Goal: Information Seeking & Learning: Understand process/instructions

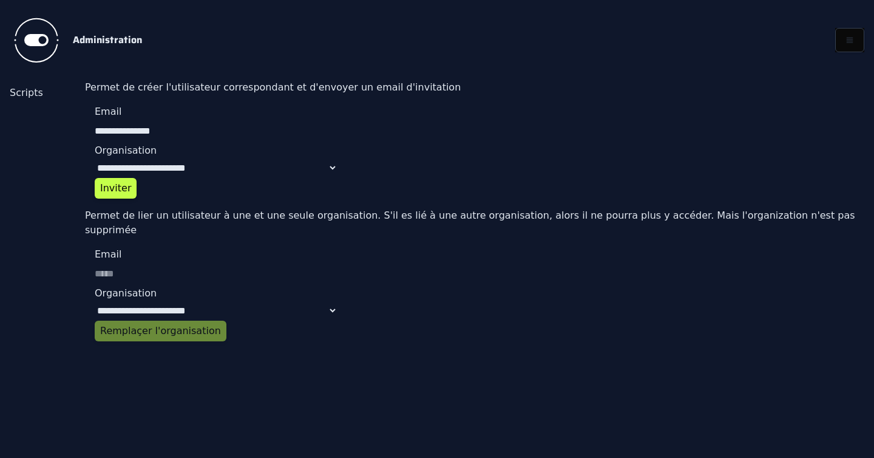
select select "**********"
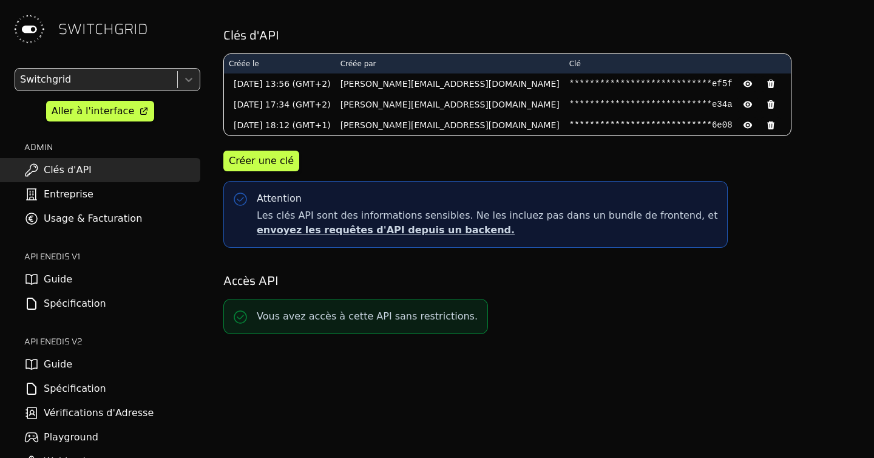
click at [84, 391] on link "Spécification" at bounding box center [100, 388] width 200 height 24
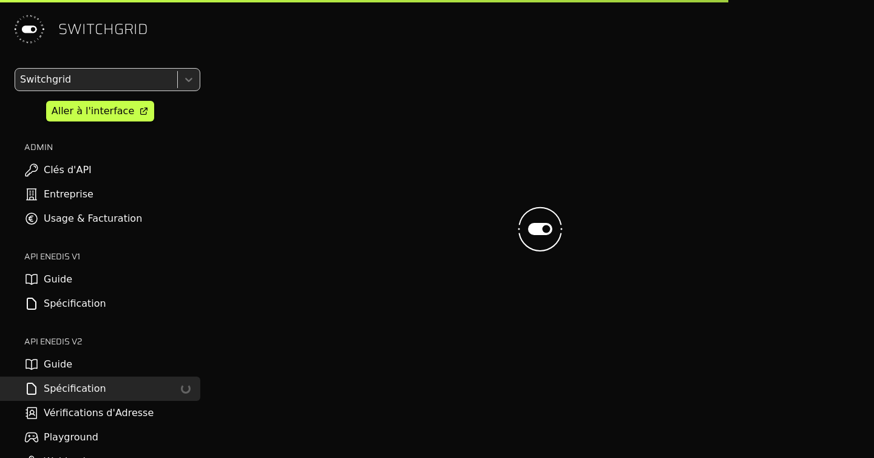
select select "**********"
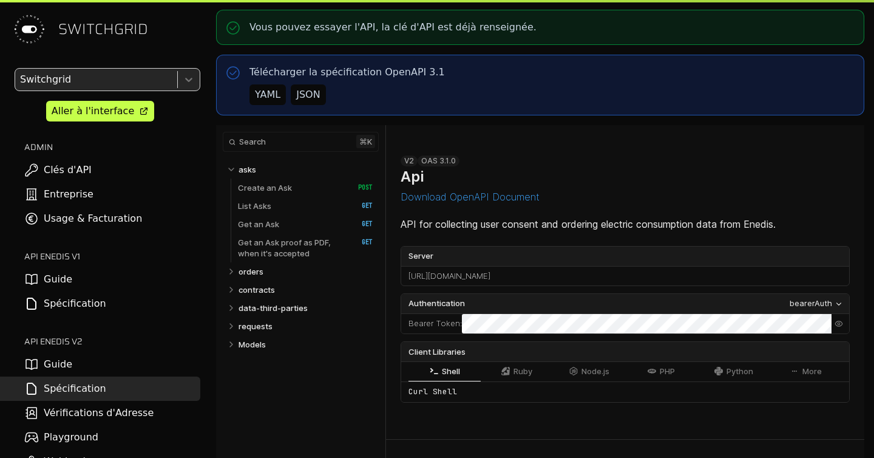
select select "**********"
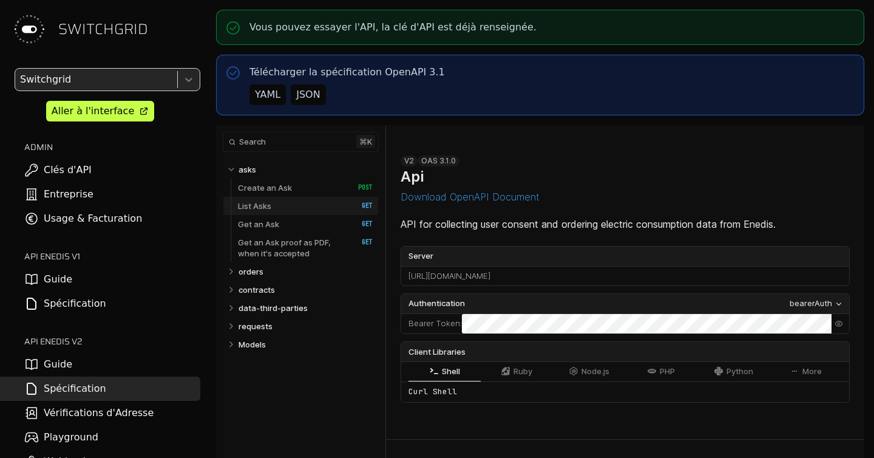
click at [260, 209] on p "List Asks" at bounding box center [254, 205] width 33 height 11
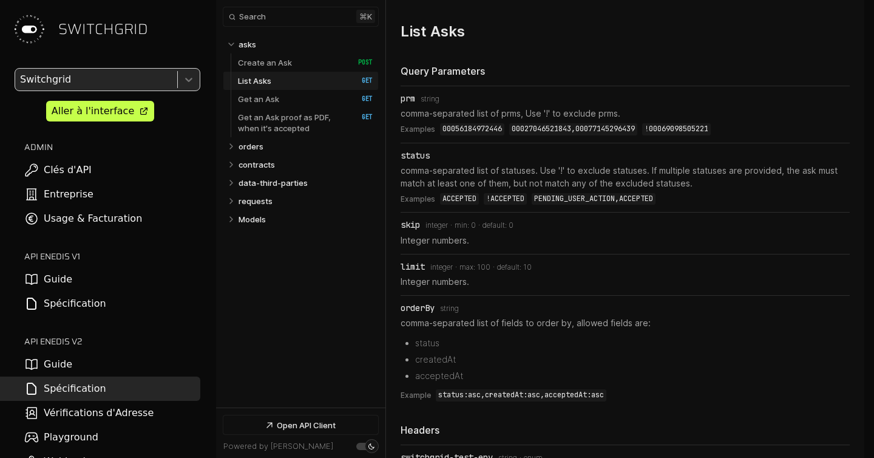
click at [309, 77] on link "List Asks   HTTP Method: GET" at bounding box center [305, 81] width 135 height 18
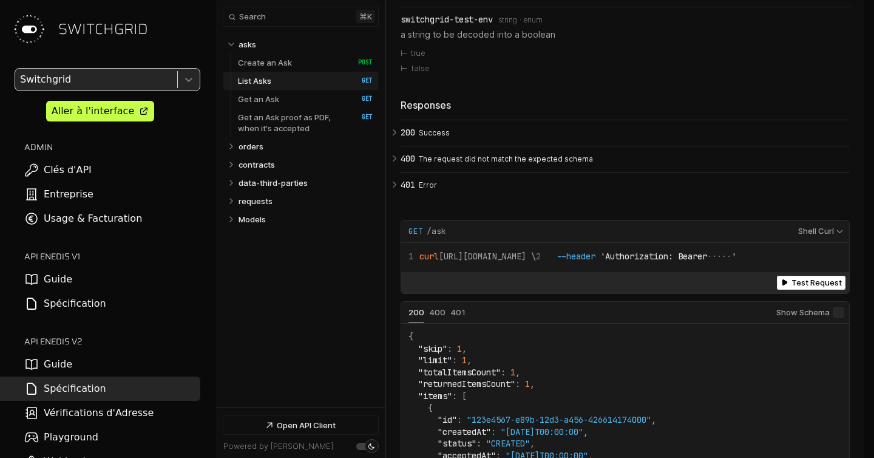
scroll to position [3159, 0]
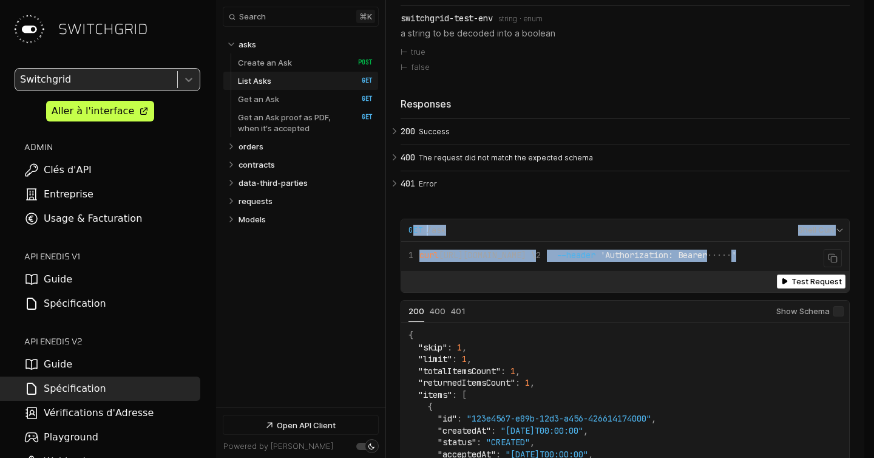
drag, startPoint x: 412, startPoint y: 234, endPoint x: 667, endPoint y: 263, distance: 256.0
click at [667, 263] on div "**********" at bounding box center [625, 255] width 449 height 73
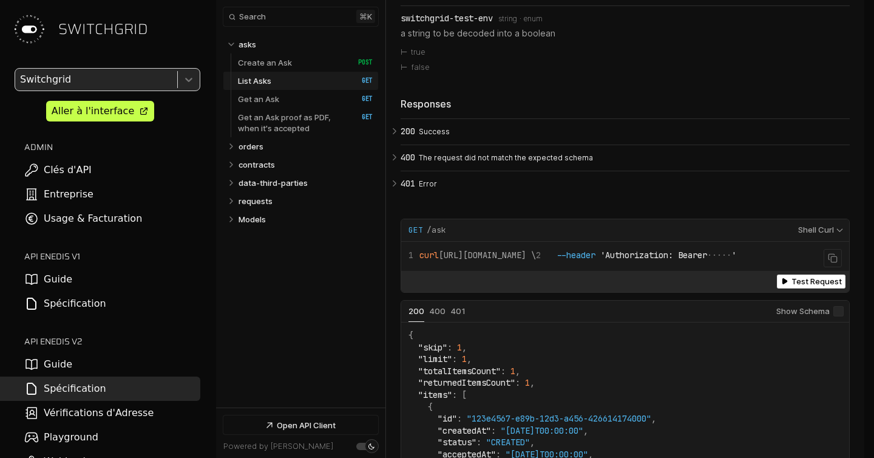
click at [536, 260] on span "curl https://app.switchgrid.tech/enedis/v2/ask \" at bounding box center [472, 255] width 127 height 11
drag, startPoint x: 658, startPoint y: 263, endPoint x: 445, endPoint y: 260, distance: 213.1
click at [445, 260] on span "curl https://app.switchgrid.tech/enedis/v2/ask \" at bounding box center [472, 255] width 127 height 11
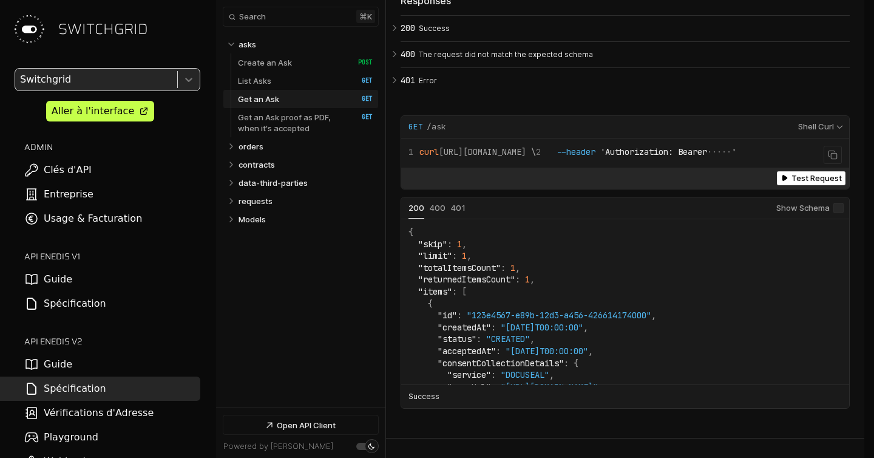
scroll to position [3248, 0]
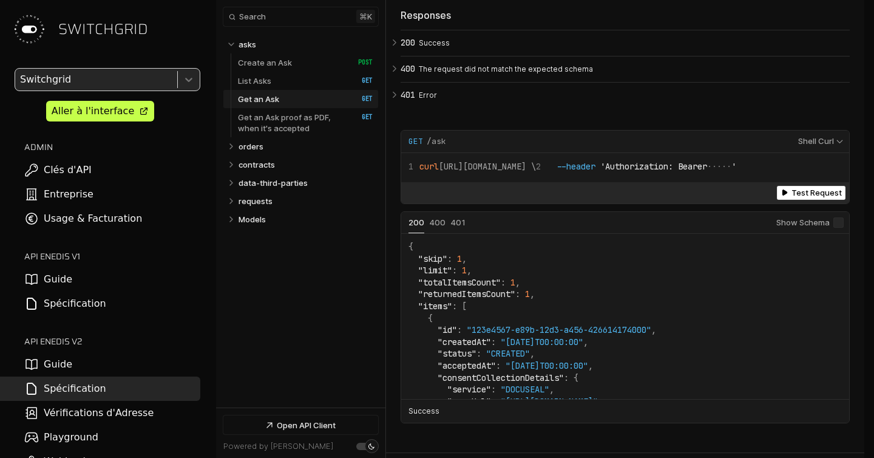
drag, startPoint x: 429, startPoint y: 141, endPoint x: 481, endPoint y: 146, distance: 52.4
click at [481, 146] on div "Request Example for GET /ask" at bounding box center [600, 141] width 382 height 11
click at [506, 172] on span "curl https://app.switchgrid.tech/enedis/v2/ask \" at bounding box center [472, 166] width 127 height 11
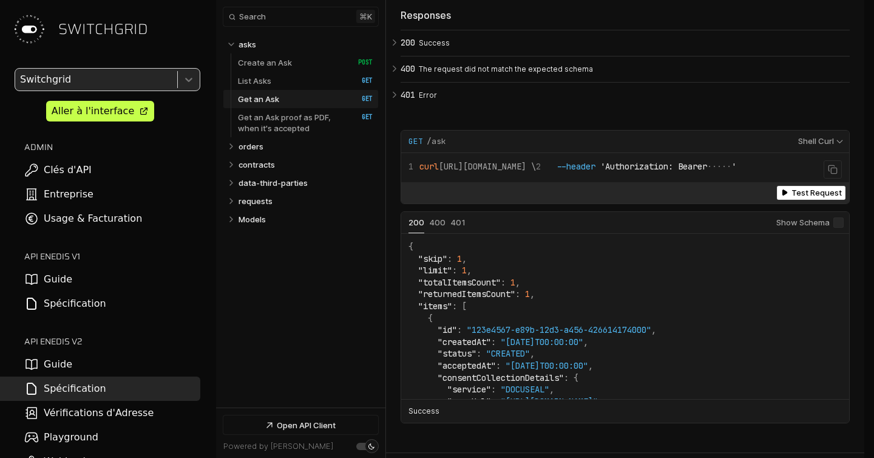
click at [506, 172] on span "curl https://app.switchgrid.tech/enedis/v2/ask \" at bounding box center [472, 166] width 127 height 11
click at [432, 228] on button "Status: 400" at bounding box center [438, 222] width 16 height 11
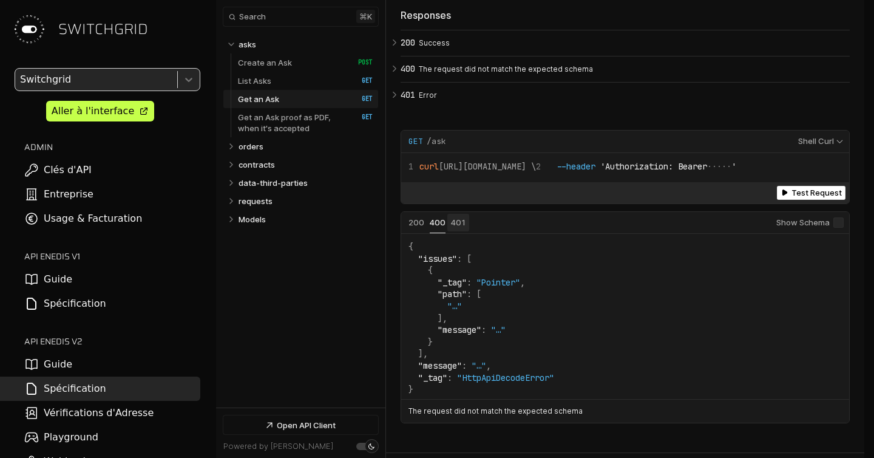
click at [457, 228] on button "Status: 401" at bounding box center [458, 222] width 15 height 11
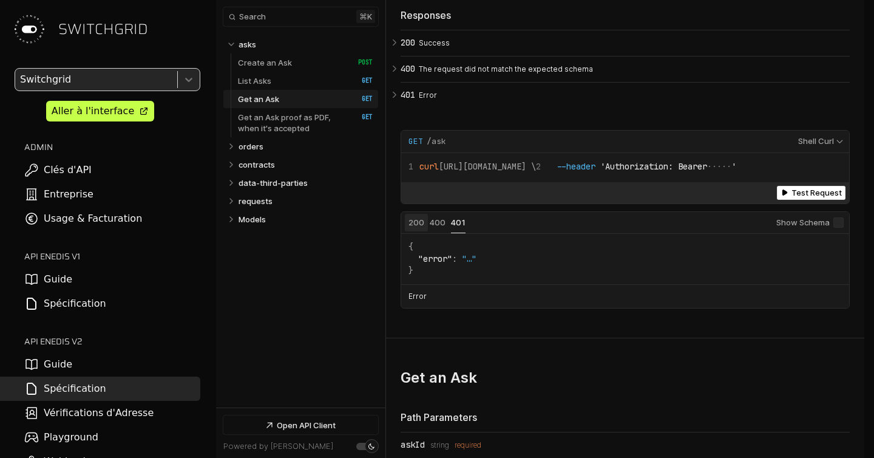
click at [424, 228] on button "Status: 200" at bounding box center [417, 222] width 16 height 11
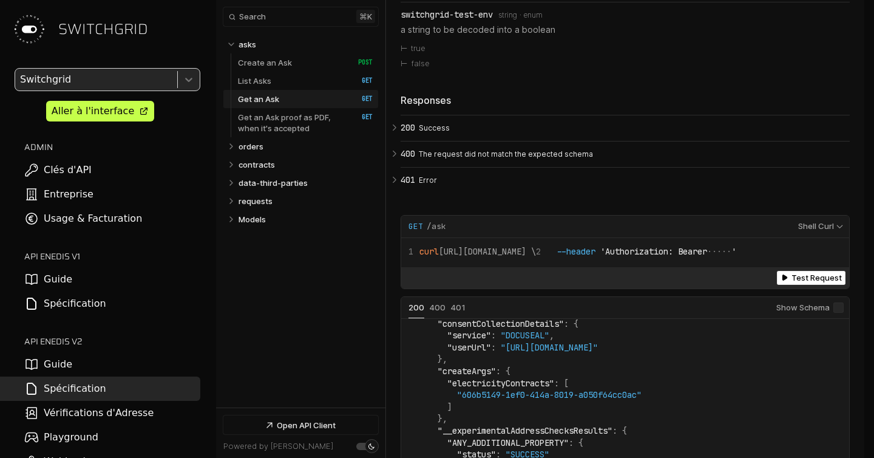
scroll to position [3163, 0]
click at [833, 231] on select "**********" at bounding box center [819, 225] width 56 height 11
select select "**********"
click at [791, 231] on select "**********" at bounding box center [819, 225] width 56 height 11
select select "**********"
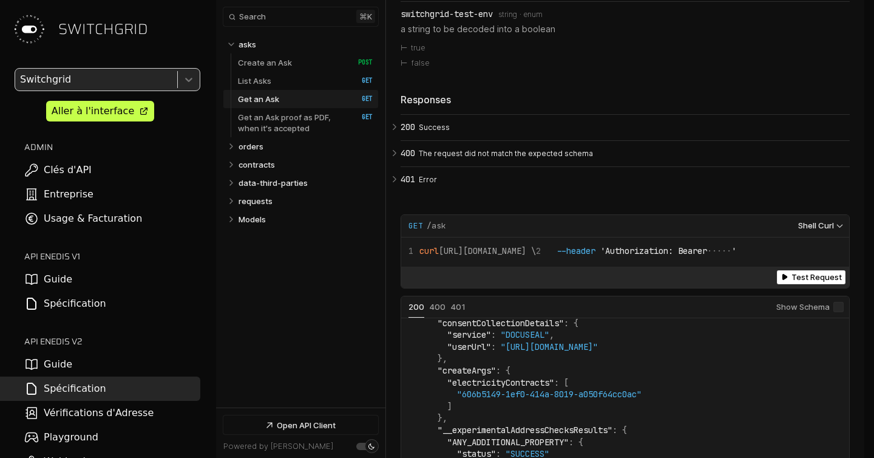
select select "**********"
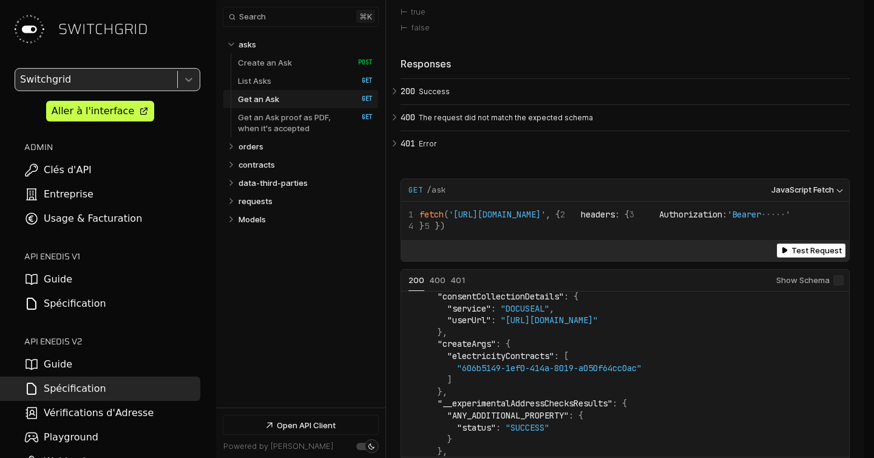
click at [824, 195] on select "**********" at bounding box center [806, 190] width 84 height 11
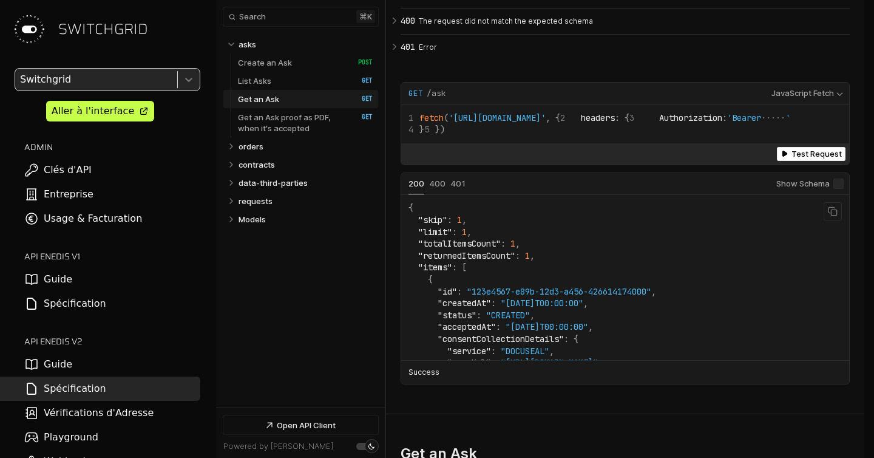
scroll to position [3226, 0]
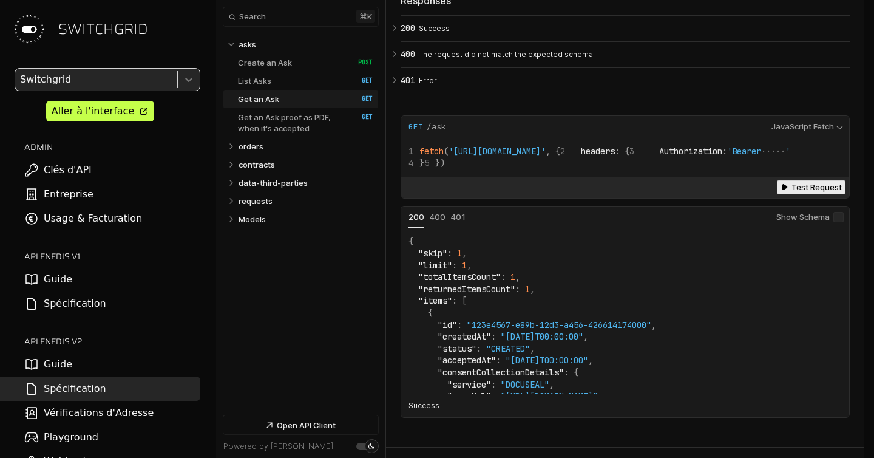
click at [810, 194] on button "Test Request (get /ask)" at bounding box center [811, 187] width 69 height 14
click at [0, 0] on div "Powered By Scalar.com .,,uod8B8bou,,. ..,uod8BBBBBBBBBBBBBBBBRPFT?l!i:. |||||||…" at bounding box center [0, 0] width 0 height 0
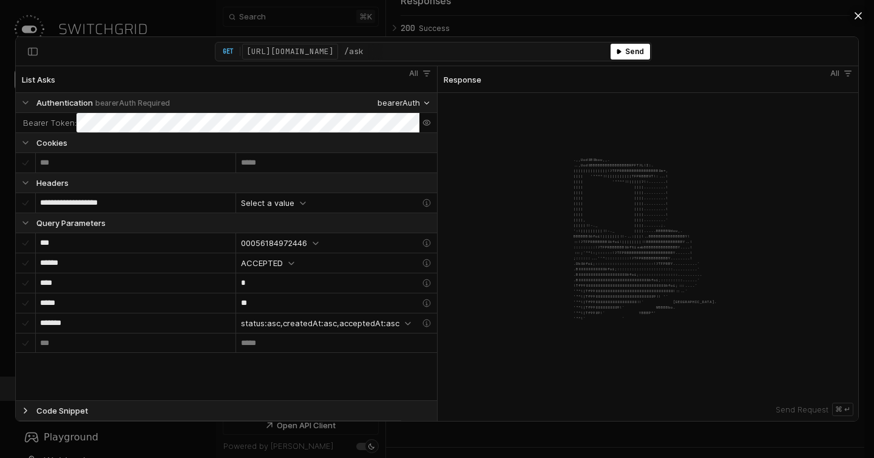
click at [35, 416] on button "Code Snippet (Collapsed)" at bounding box center [209, 411] width 386 height 20
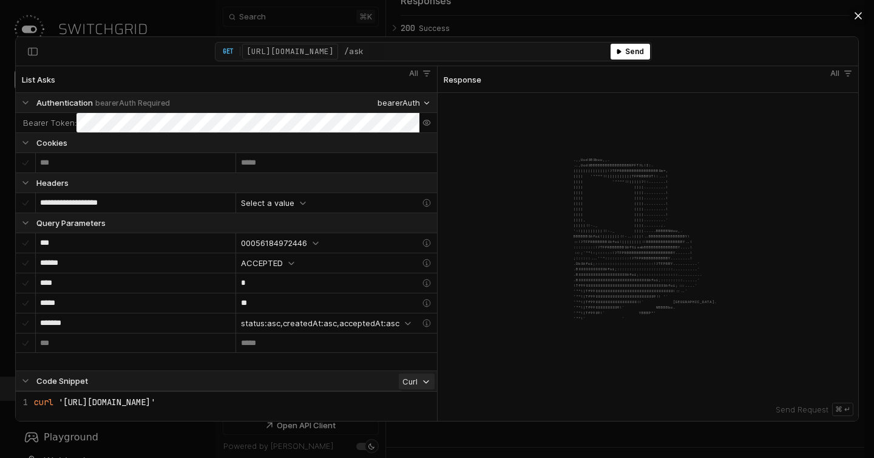
click at [418, 386] on button "Curl" at bounding box center [417, 381] width 36 height 16
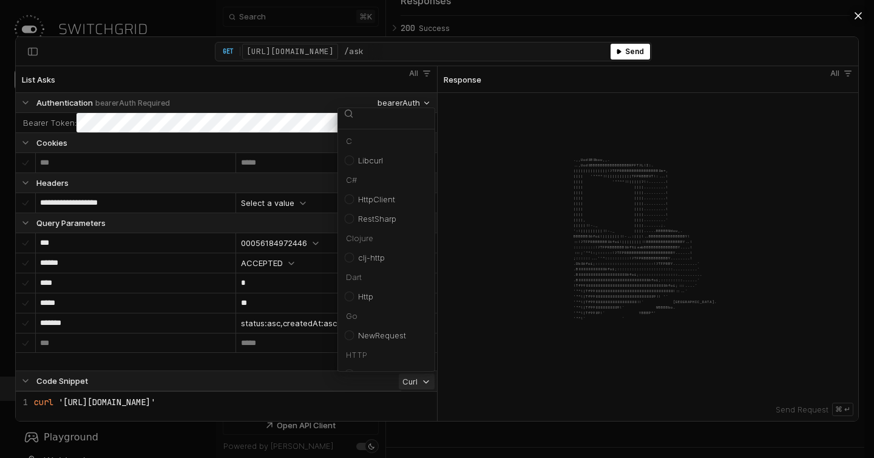
scroll to position [811, 0]
click at [486, 304] on div "Powered By Scalar.com .,,uod8B8bou,,. ..,uod8BBBBBBBBBBBBBBBBRPFT?l!i:. |||||||…" at bounding box center [648, 257] width 421 height 328
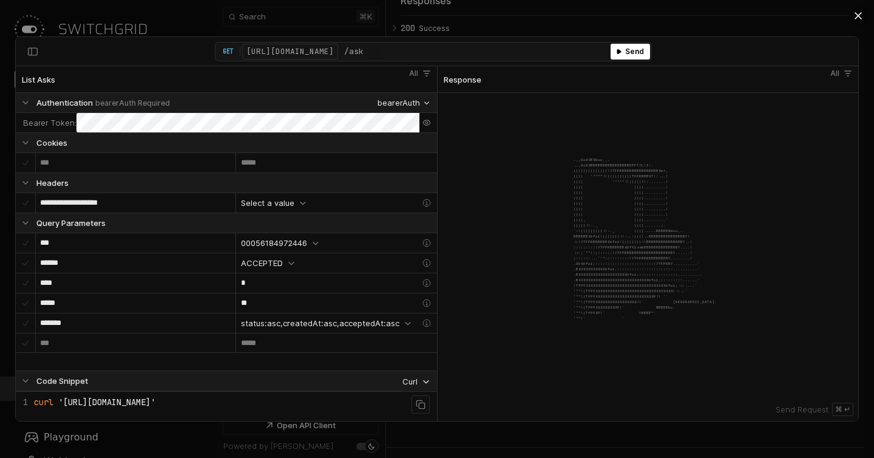
click at [155, 407] on span "'https://app.switchgrid.tech/enedis/v2/ask?prm=00056184972446'" at bounding box center [106, 401] width 97 height 11
drag, startPoint x: 61, startPoint y: 404, endPoint x: 420, endPoint y: 384, distance: 359.4
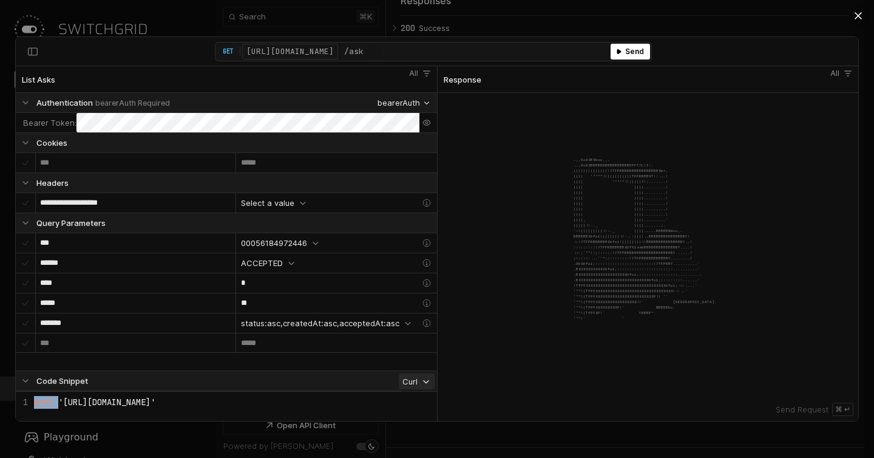
click at [0, 0] on section "Code Snippet Curl Copy content curl 'https://app.switchgrid.tech/enedis/v2/ask?…" at bounding box center [0, 0] width 0 height 0
click at [513, 116] on div "Powered By Scalar.com .,,uod8B8bou,,. ..,uod8BBBBBBBBBBBBBBBBRPFT?l!i:. |||||||…" at bounding box center [648, 257] width 421 height 328
click at [67, 14] on div at bounding box center [437, 229] width 874 height 458
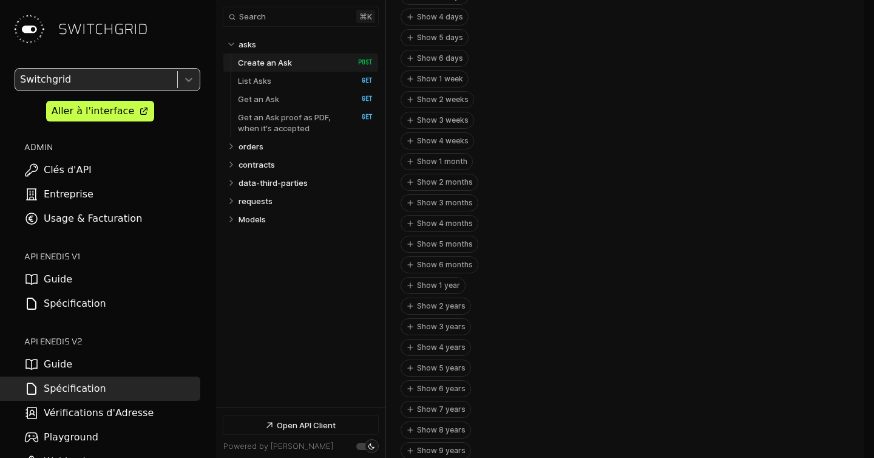
scroll to position [367, 0]
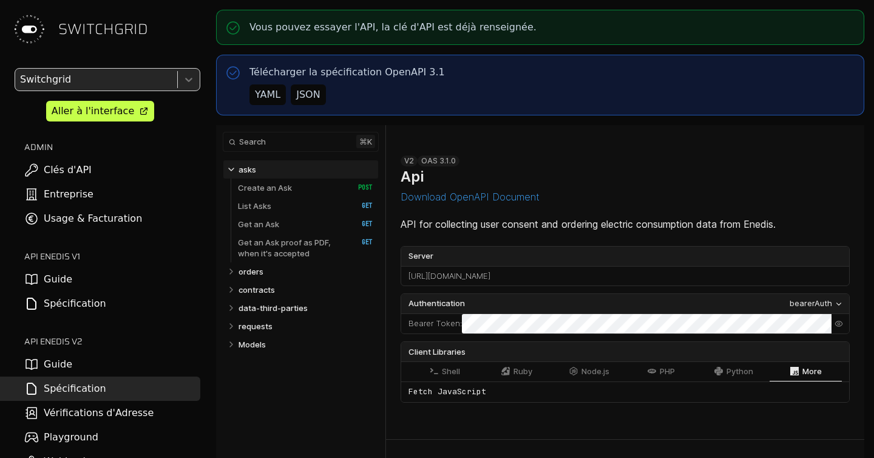
scroll to position [190, 0]
click at [501, 211] on div "**********" at bounding box center [625, 282] width 449 height 256
click at [621, 166] on div "Api" at bounding box center [513, 176] width 225 height 21
click at [210, 18] on div "**********" at bounding box center [540, 239] width 668 height 458
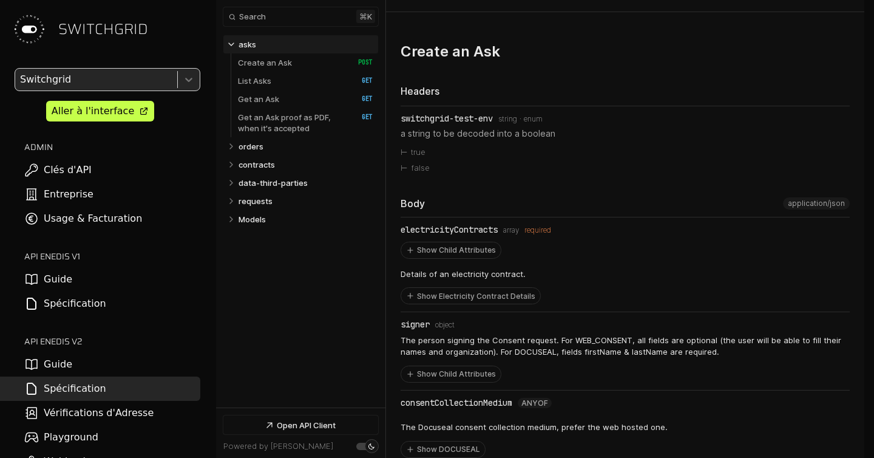
scroll to position [631, 0]
drag, startPoint x: 521, startPoint y: 299, endPoint x: 665, endPoint y: 291, distance: 144.1
click at [667, 291] on li "electricityContracts Type: array required Show Child Attributes Details of an e…" at bounding box center [625, 265] width 449 height 95
click at [438, 293] on button "Show Electricity Contract Details" at bounding box center [470, 296] width 139 height 16
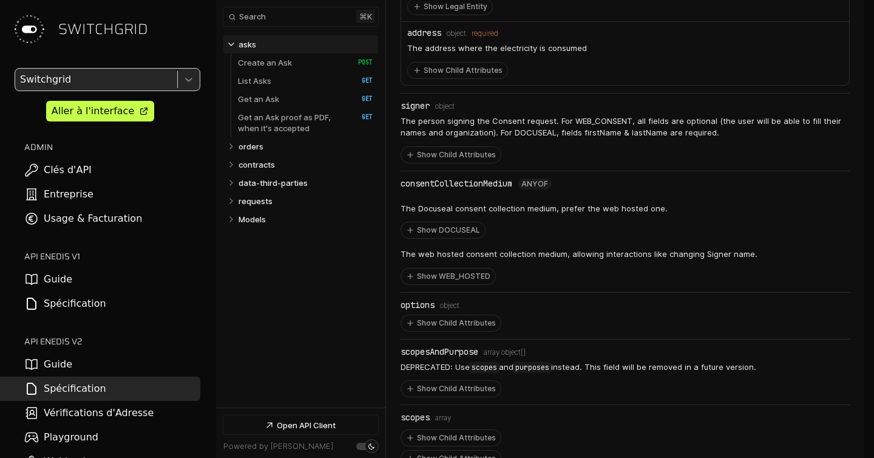
scroll to position [1087, 0]
click at [467, 64] on button "Show Child Attributes" at bounding box center [458, 72] width 100 height 16
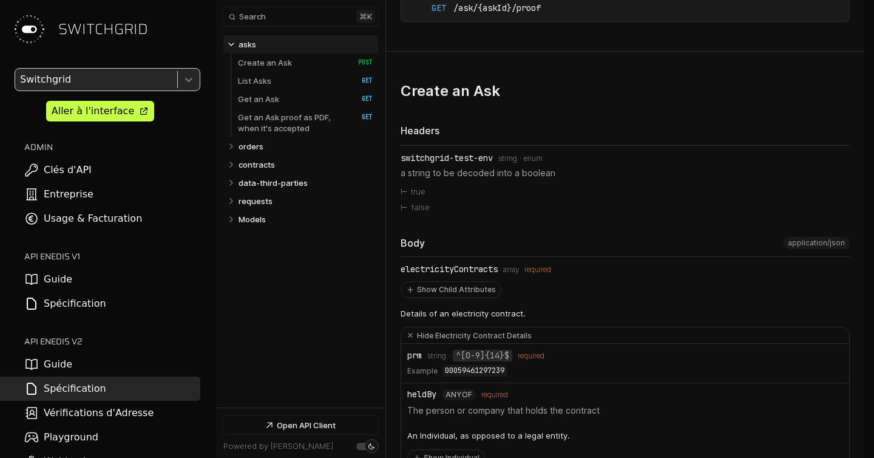
scroll to position [0, 0]
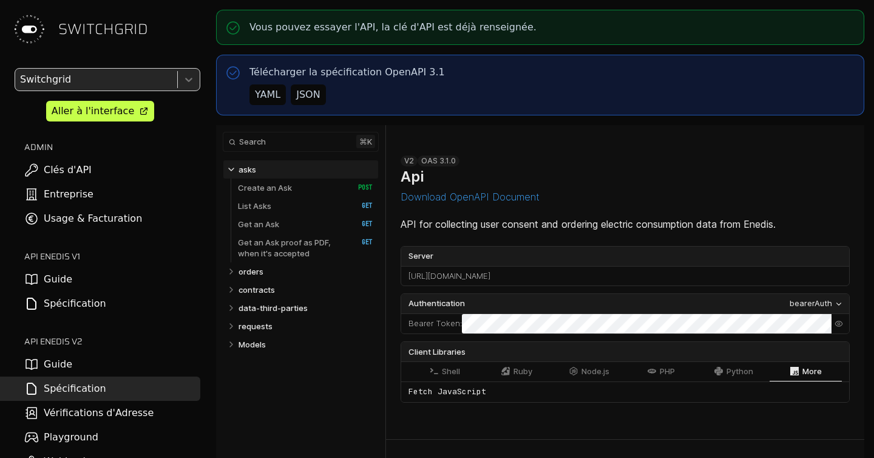
click at [386, 375] on section "**********" at bounding box center [625, 282] width 478 height 314
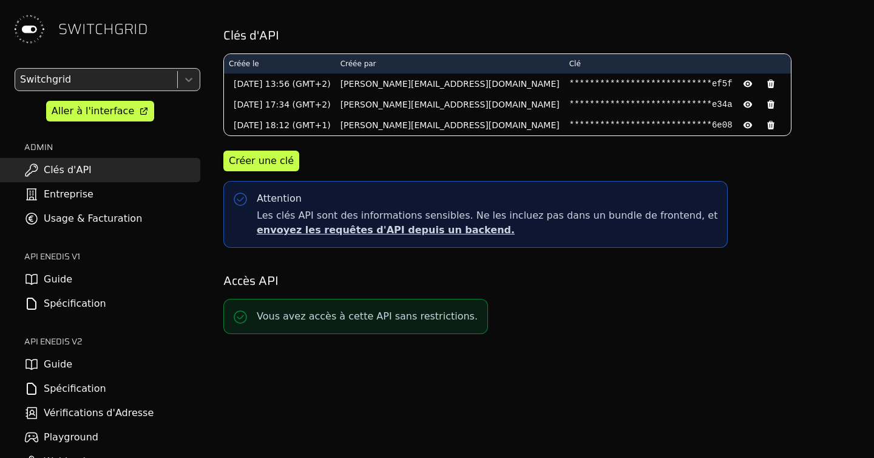
click at [90, 390] on link "Spécification" at bounding box center [100, 388] width 200 height 24
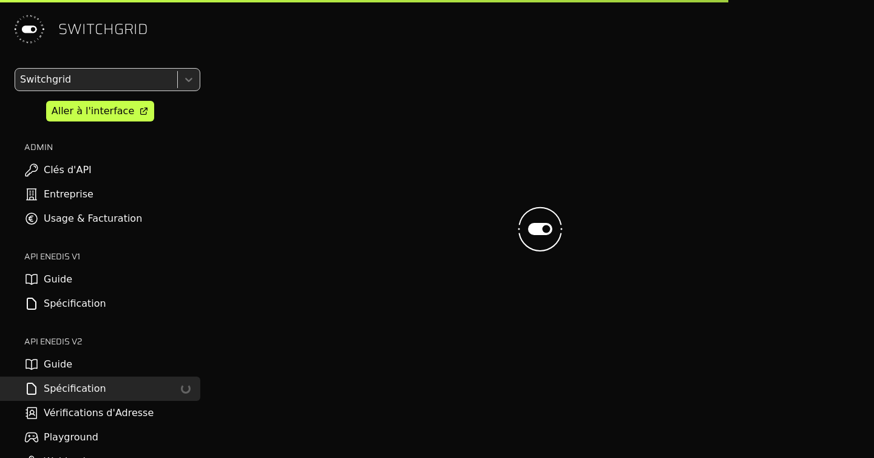
select select "**********"
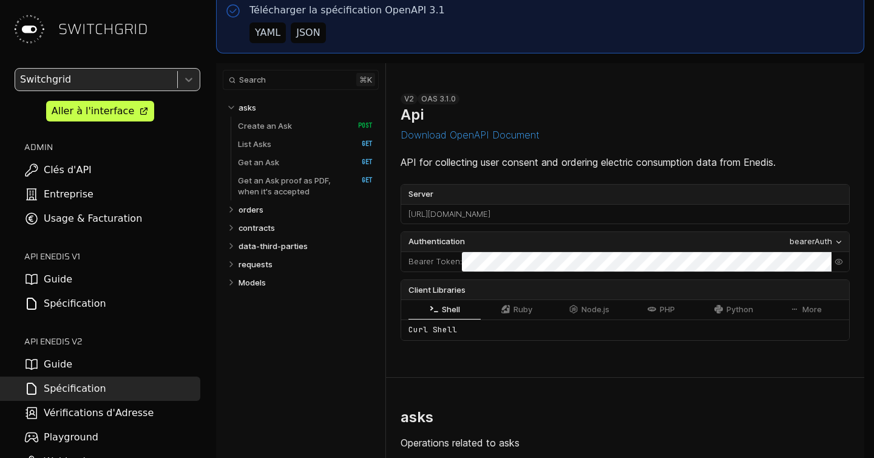
select select "**********"
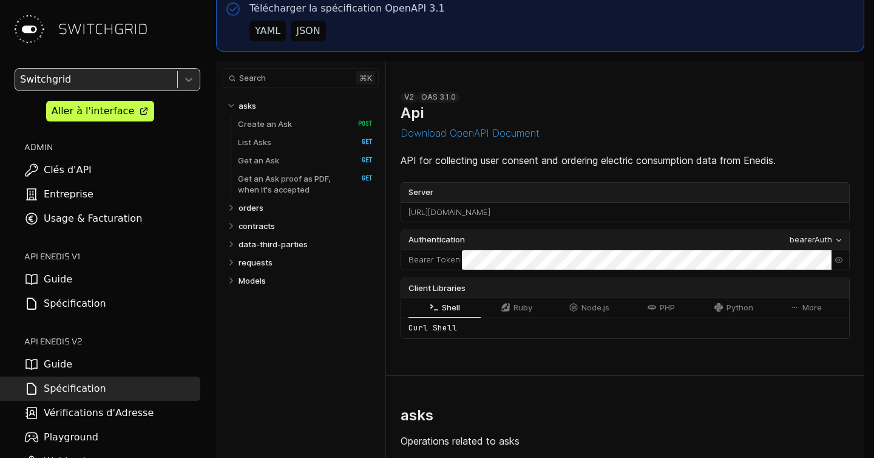
select select "**********"
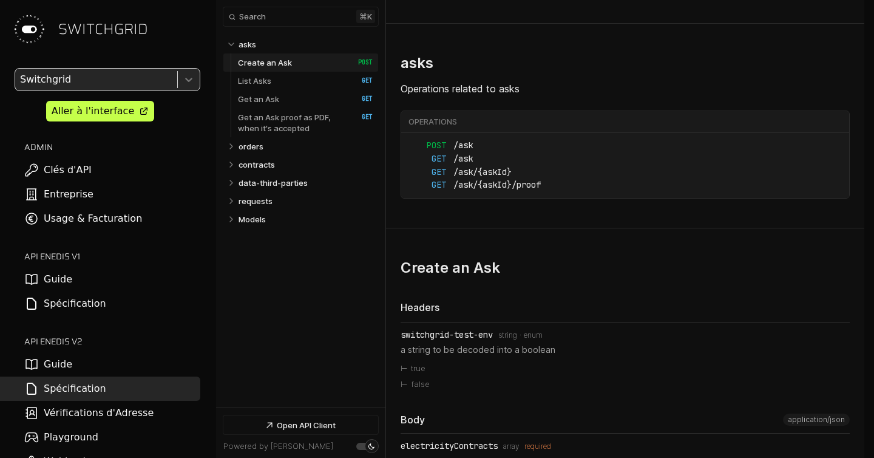
scroll to position [416, 0]
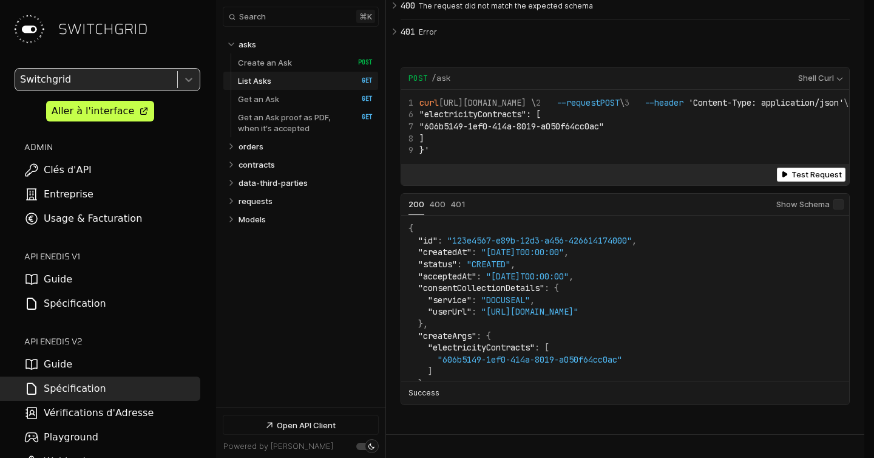
scroll to position [2273, 0]
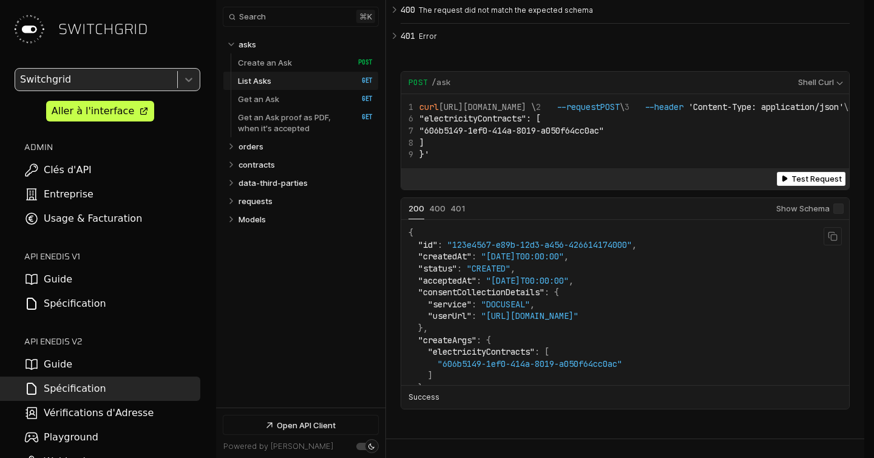
click at [461, 262] on span ""createdAt"" at bounding box center [444, 256] width 53 height 11
click at [85, 364] on link "Guide" at bounding box center [100, 364] width 200 height 24
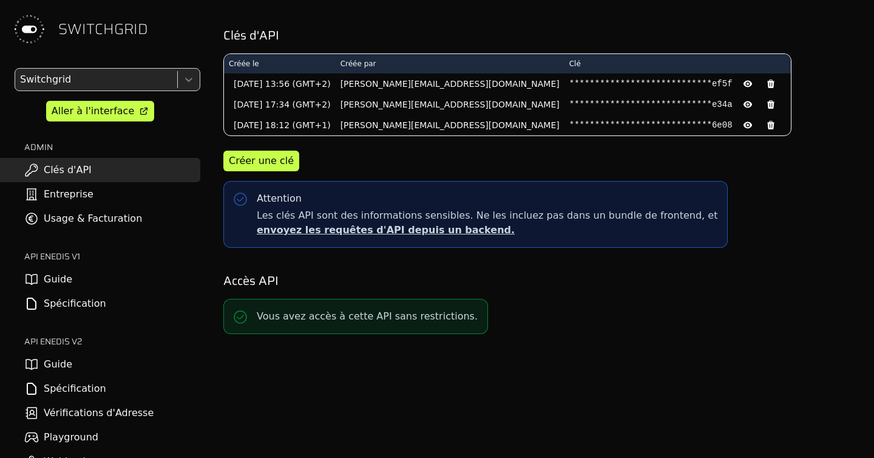
click at [72, 369] on link "Guide" at bounding box center [100, 364] width 200 height 24
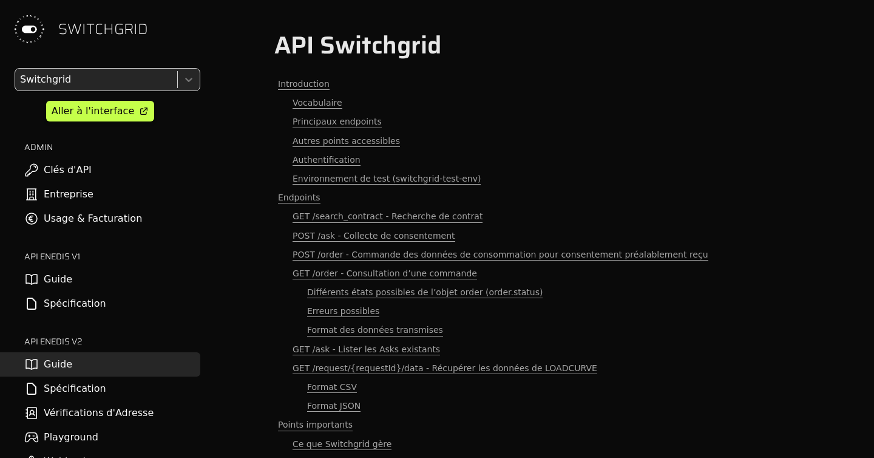
click at [516, 142] on link "Autres points accessibles" at bounding box center [540, 141] width 532 height 19
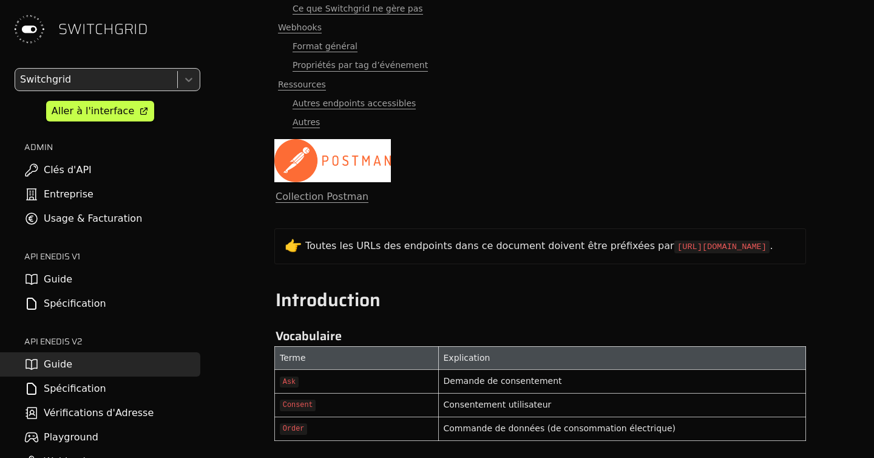
scroll to position [660, 0]
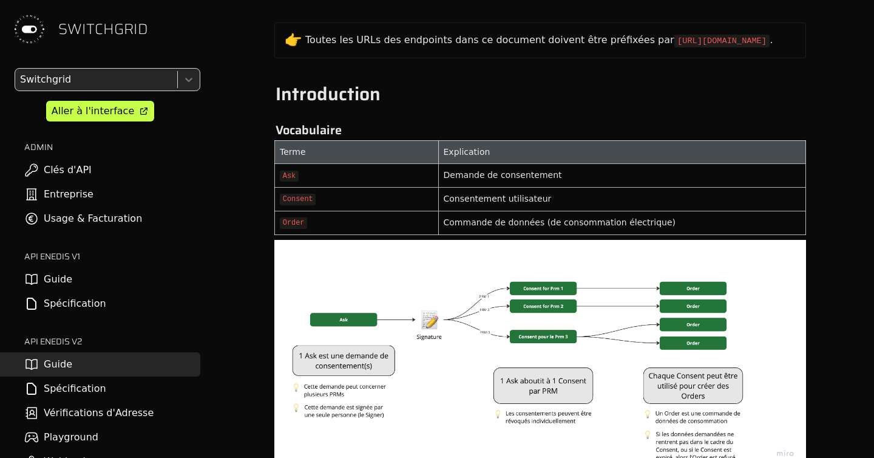
drag, startPoint x: 331, startPoint y: 183, endPoint x: 615, endPoint y: 236, distance: 289.0
click at [614, 234] on tbody "Terme Explication Ask Demande de consentement Consent Consentement utilisateur …" at bounding box center [540, 187] width 531 height 94
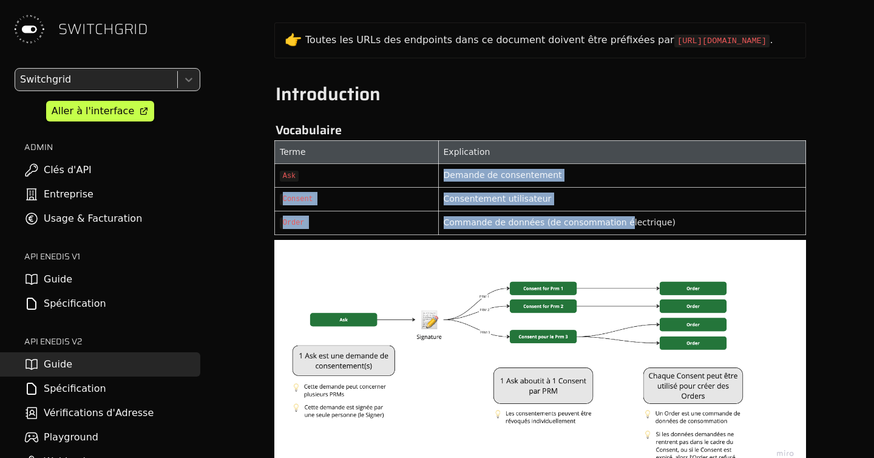
drag, startPoint x: 615, startPoint y: 236, endPoint x: 359, endPoint y: 193, distance: 259.1
click at [359, 193] on tbody "Terme Explication Ask Demande de consentement Consent Consentement utilisateur …" at bounding box center [540, 187] width 531 height 94
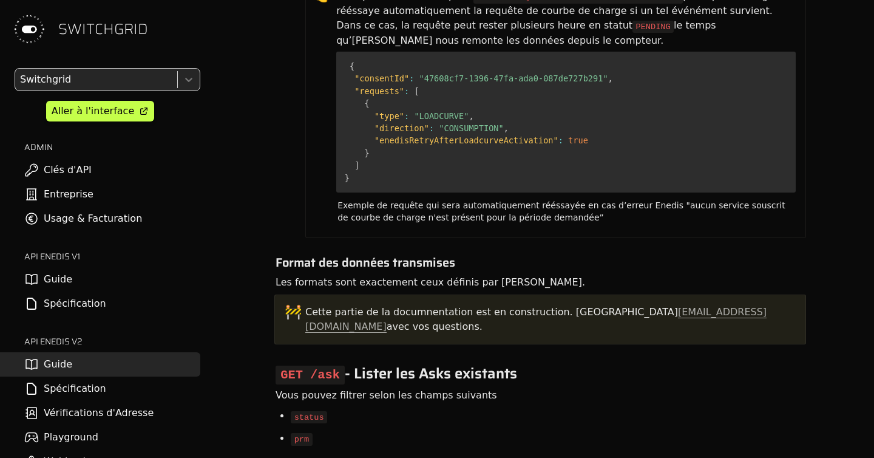
scroll to position [16, 0]
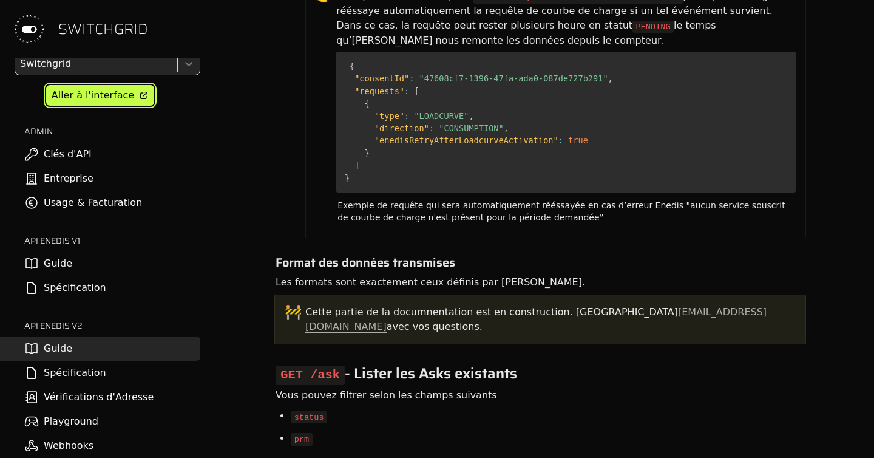
click at [112, 93] on div "Aller à l'interface" at bounding box center [93, 95] width 83 height 15
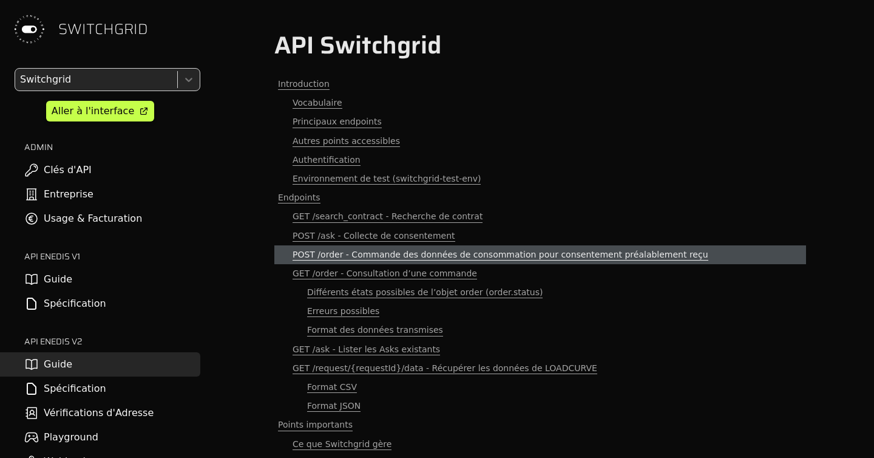
click at [398, 251] on span "POST /order - Commande des données de consommation pour consentement préalablem…" at bounding box center [501, 255] width 416 height 12
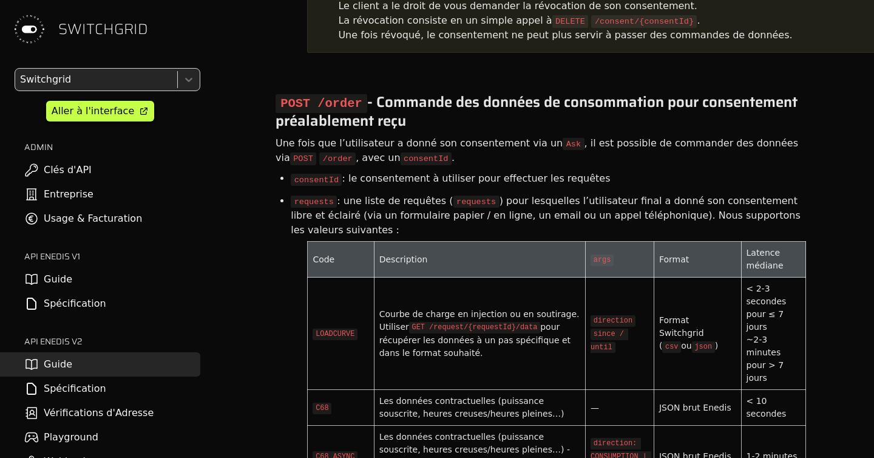
drag, startPoint x: 401, startPoint y: 57, endPoint x: 401, endPoint y: 121, distance: 63.7
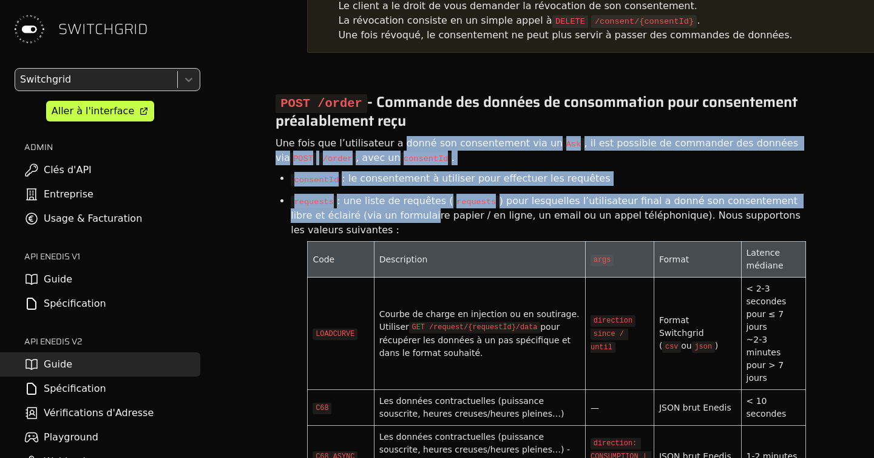
drag, startPoint x: 387, startPoint y: 157, endPoint x: 387, endPoint y: 86, distance: 71.0
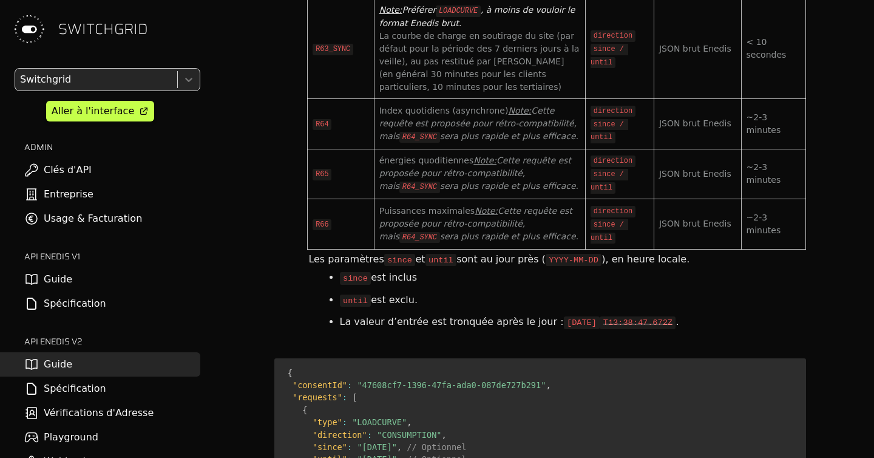
scroll to position [5128, 0]
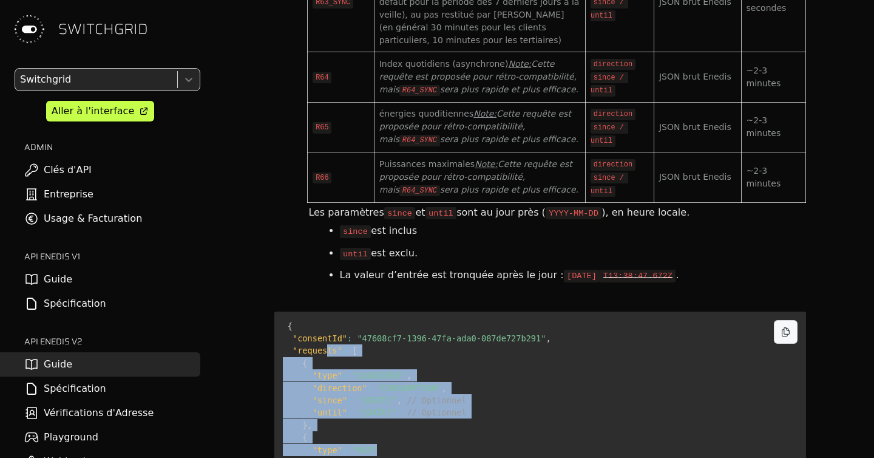
drag, startPoint x: 328, startPoint y: 222, endPoint x: 526, endPoint y: 327, distance: 224.9
click at [526, 327] on pre "{ "consentId" : "47608cf7-1396-47fa-ada0-087de727b291" , "requests" : [ { "type…" at bounding box center [540, 406] width 532 height 190
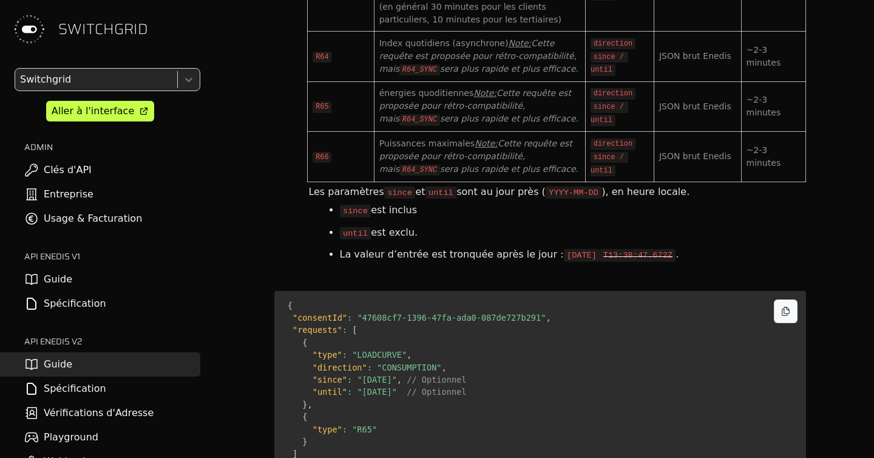
scroll to position [5138, 0]
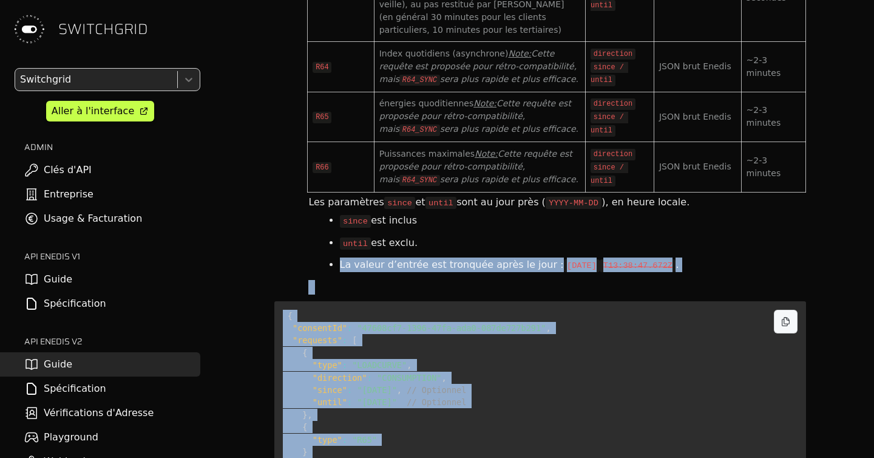
drag, startPoint x: 256, startPoint y: 139, endPoint x: 643, endPoint y: 347, distance: 439.5
click at [485, 278] on div at bounding box center [556, 287] width 499 height 18
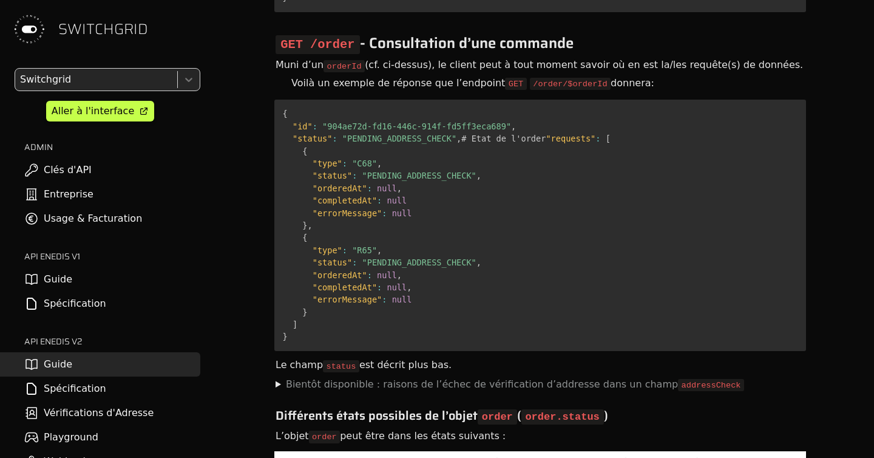
scroll to position [5919, 0]
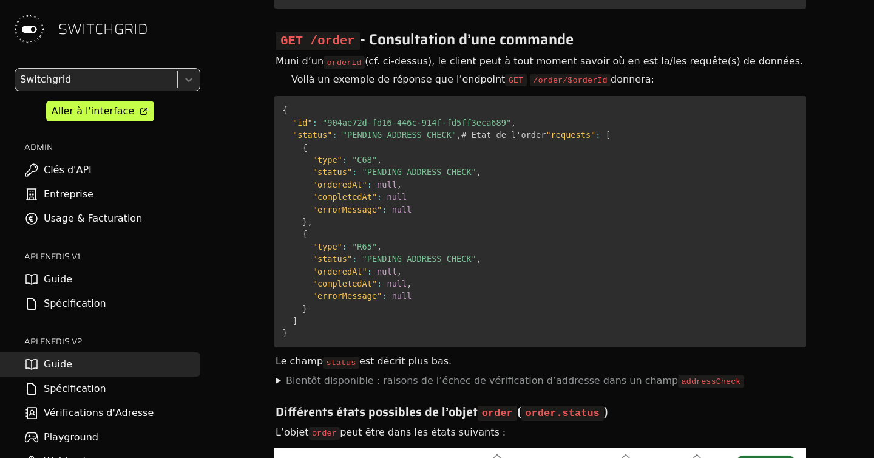
click at [51, 394] on link "Spécification" at bounding box center [100, 388] width 200 height 24
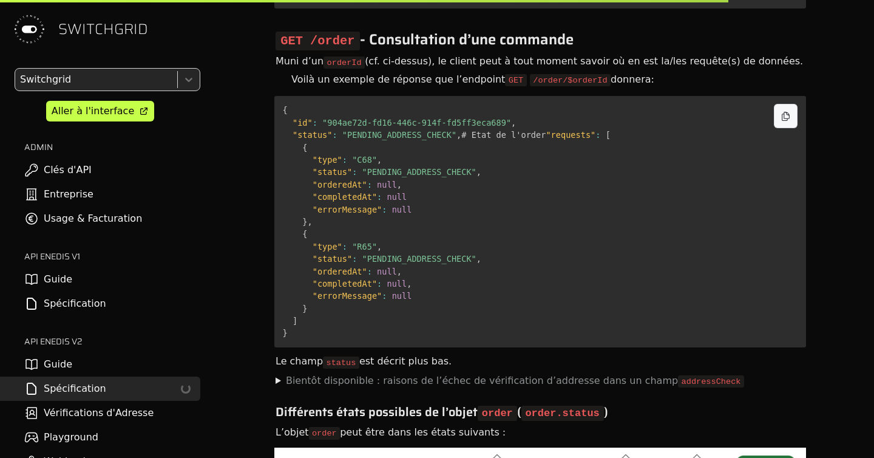
select select "**********"
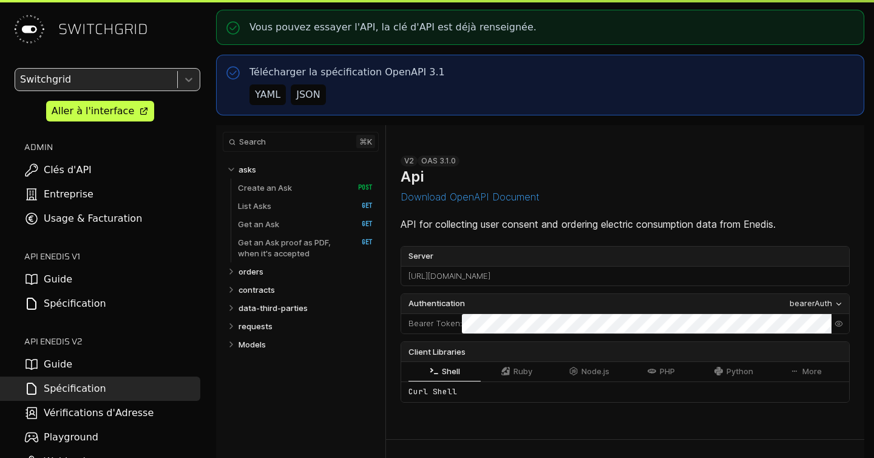
select select "**********"
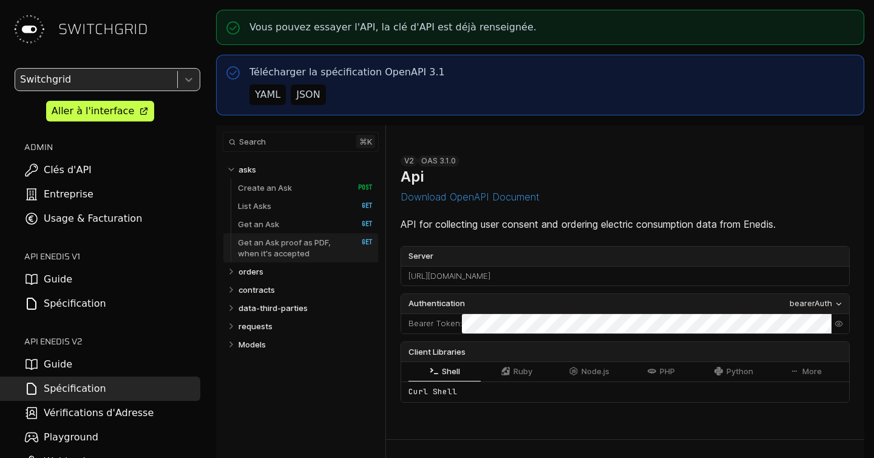
select select "**********"
click at [267, 280] on link "contracts" at bounding box center [306, 289] width 135 height 18
select select "**********"
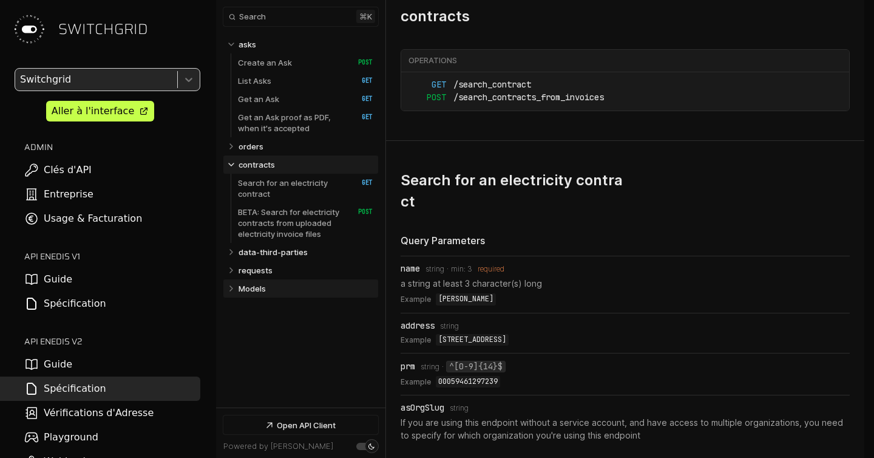
select select "**********"
click at [267, 279] on link "Models" at bounding box center [306, 288] width 135 height 18
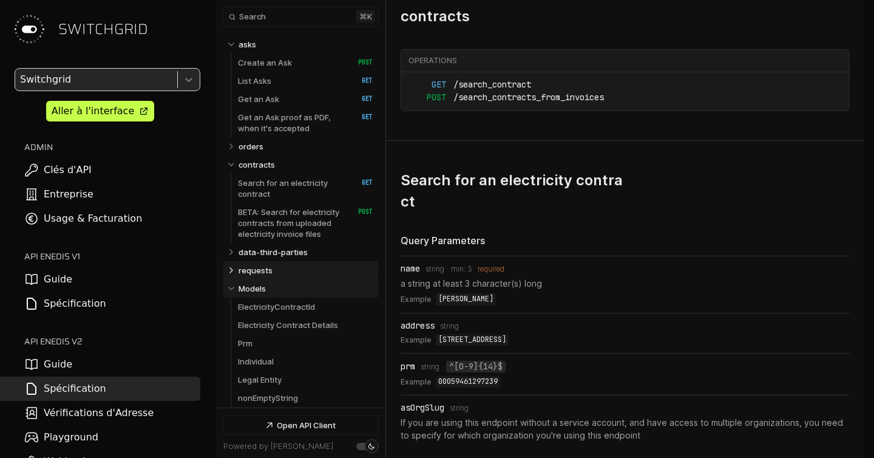
scroll to position [6816, 0]
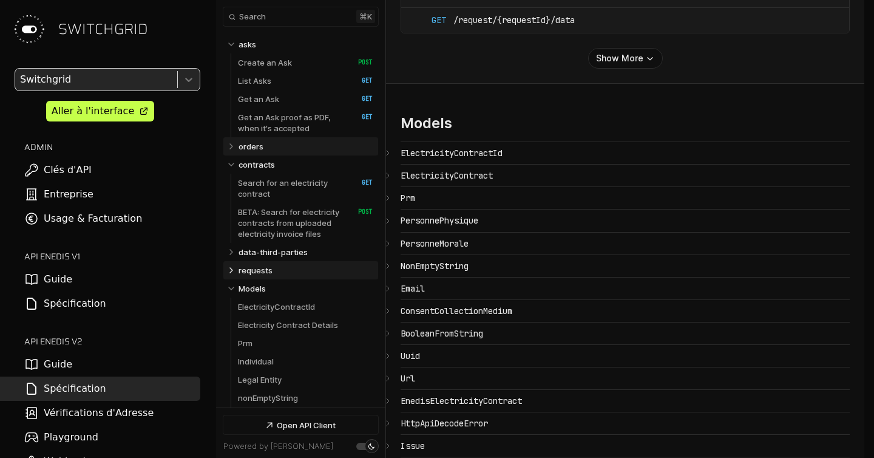
click at [282, 149] on link "orders" at bounding box center [306, 146] width 135 height 18
select select "**********"
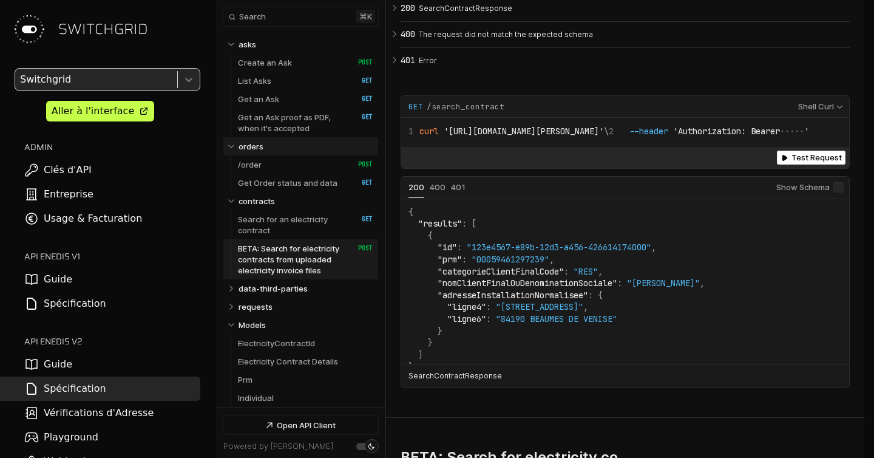
scroll to position [4782, 0]
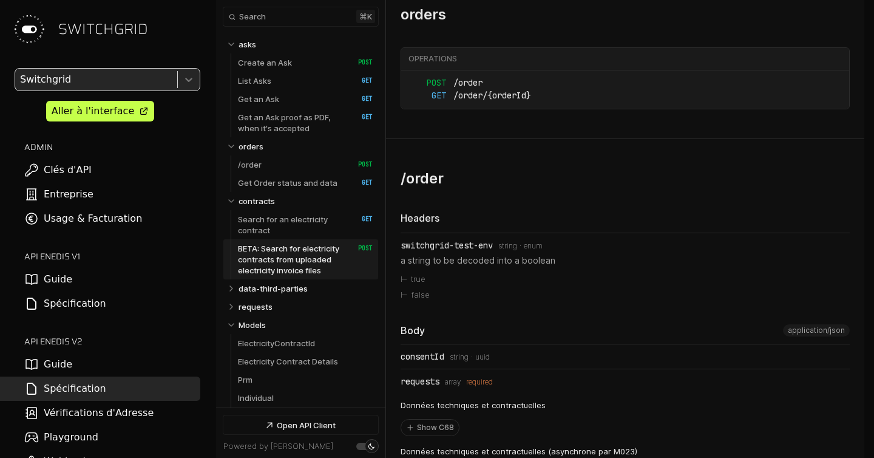
select select "**********"
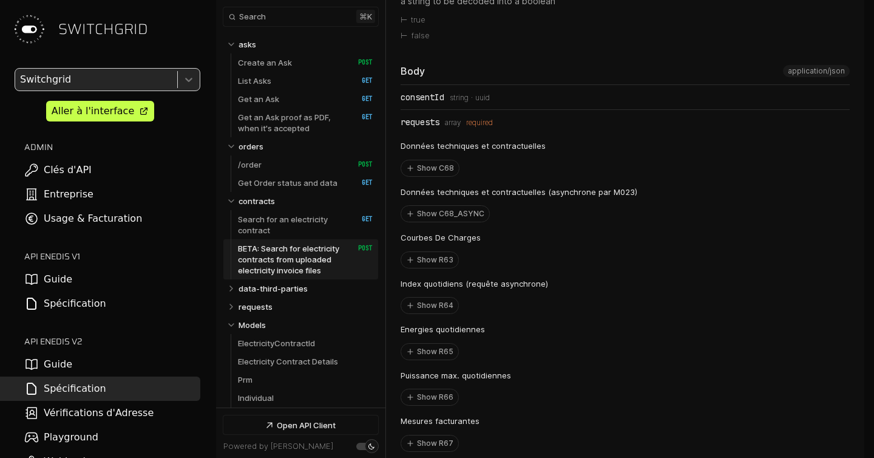
scroll to position [5045, 0]
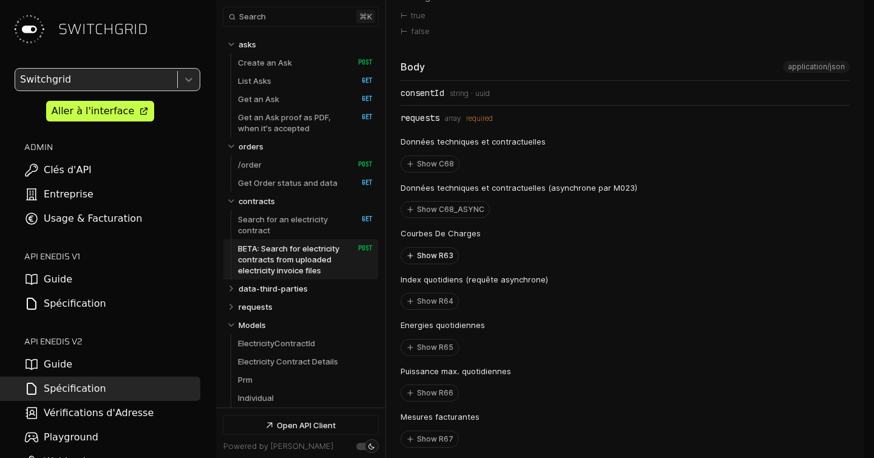
click at [444, 263] on button "Show R63" at bounding box center [429, 256] width 57 height 16
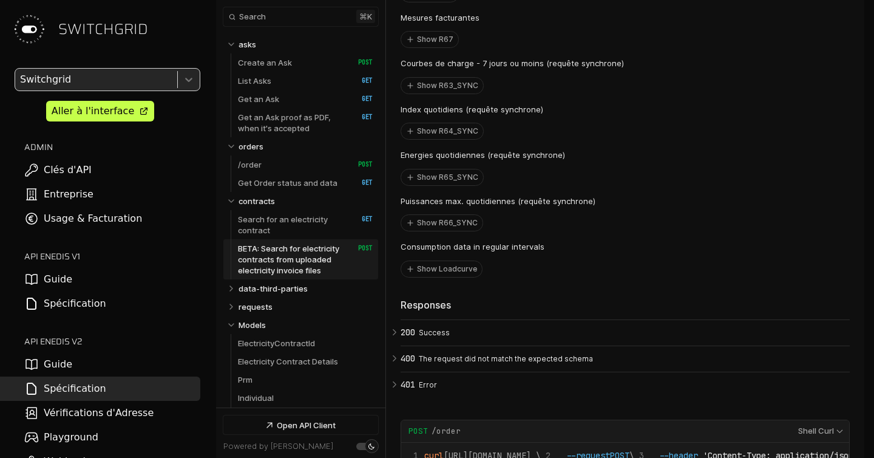
scroll to position [5835, 0]
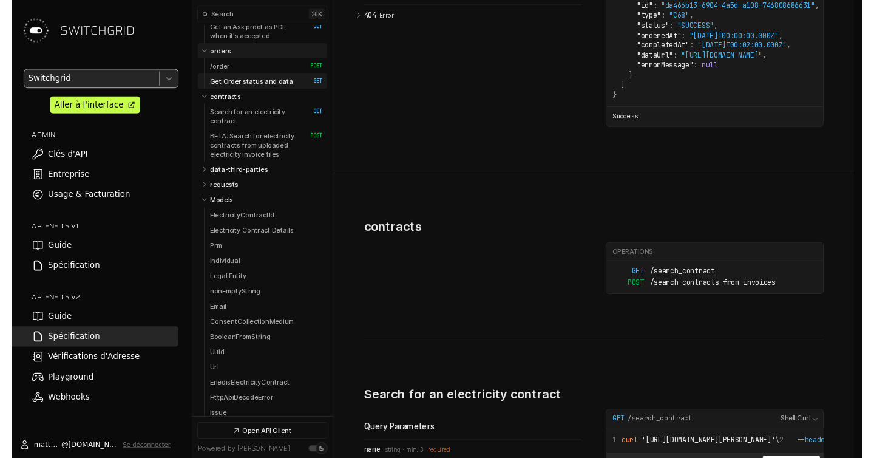
scroll to position [95, 0]
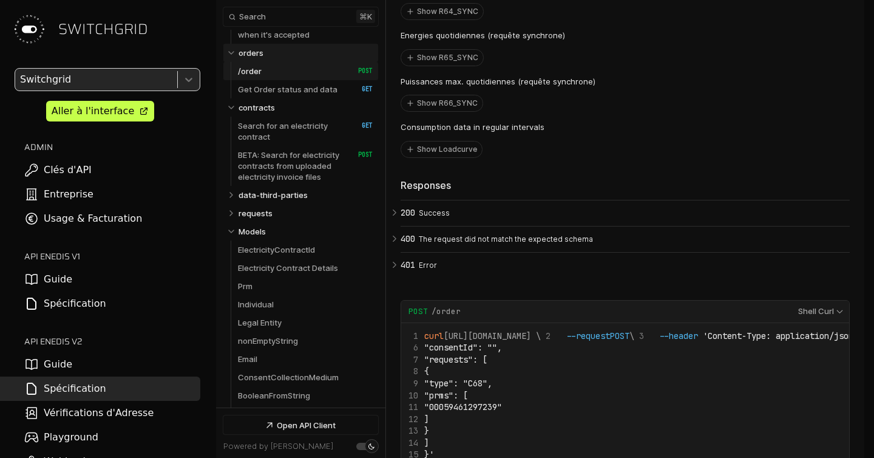
scroll to position [76, 0]
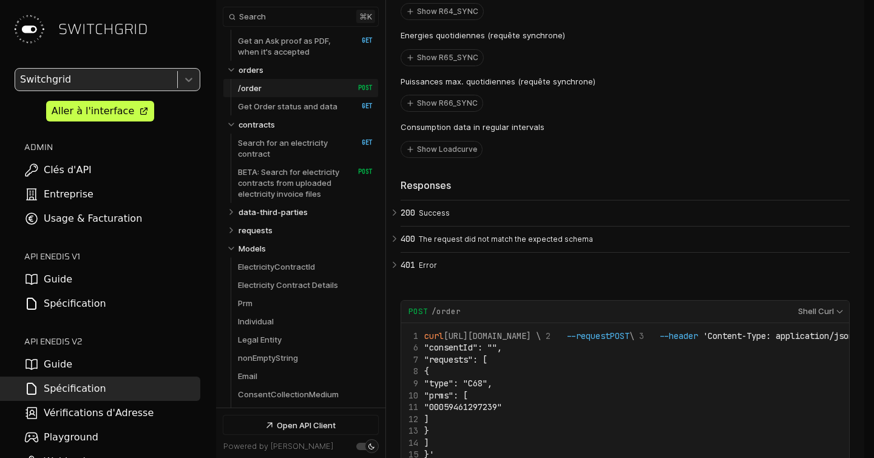
click at [79, 361] on link "Guide" at bounding box center [100, 364] width 200 height 24
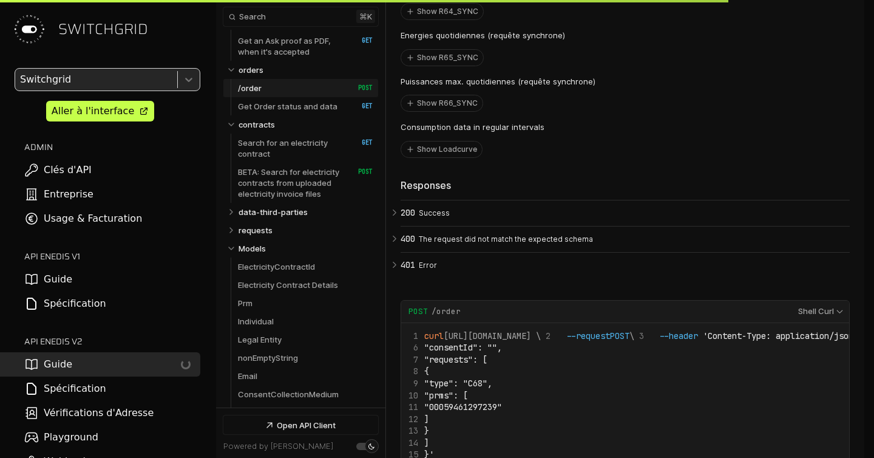
click at [121, 377] on link "Spécification" at bounding box center [100, 388] width 200 height 24
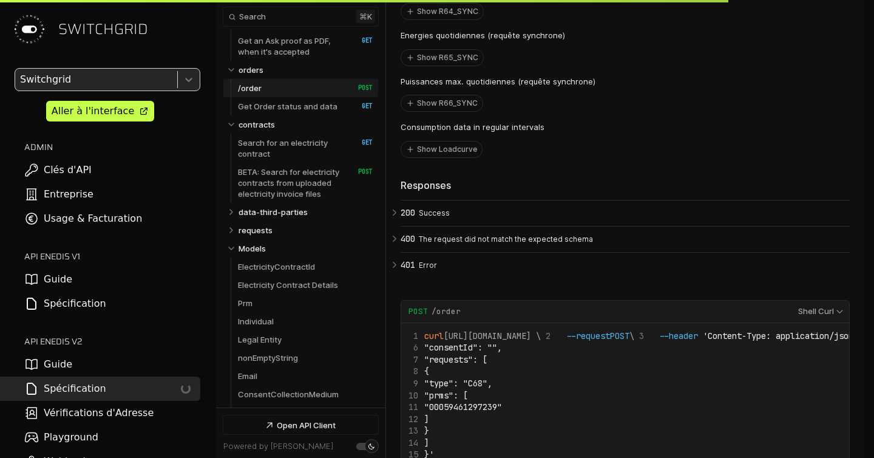
click at [90, 387] on link "Spécification Loading..." at bounding box center [100, 388] width 200 height 24
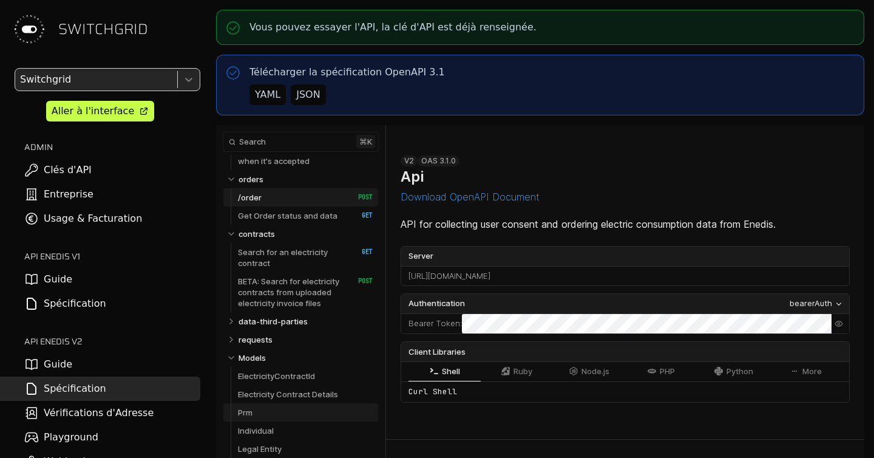
scroll to position [101, 0]
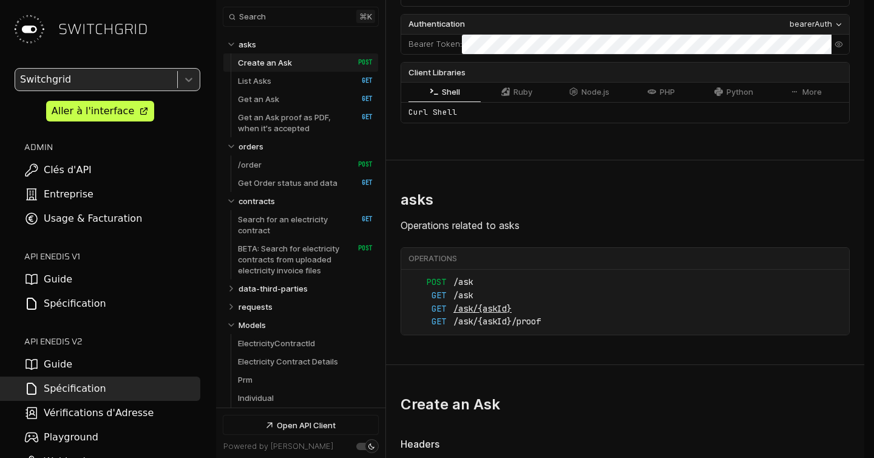
scroll to position [299, 0]
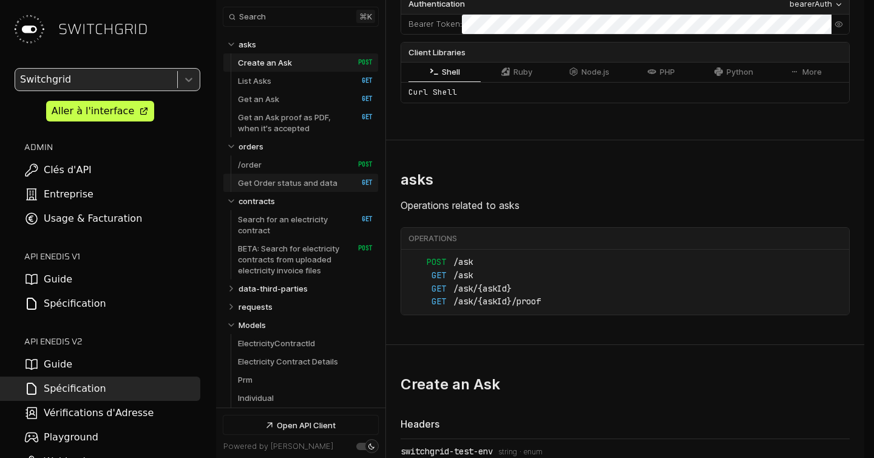
click at [283, 174] on link "Get Order status and data   HTTP Method: GET" at bounding box center [305, 183] width 135 height 18
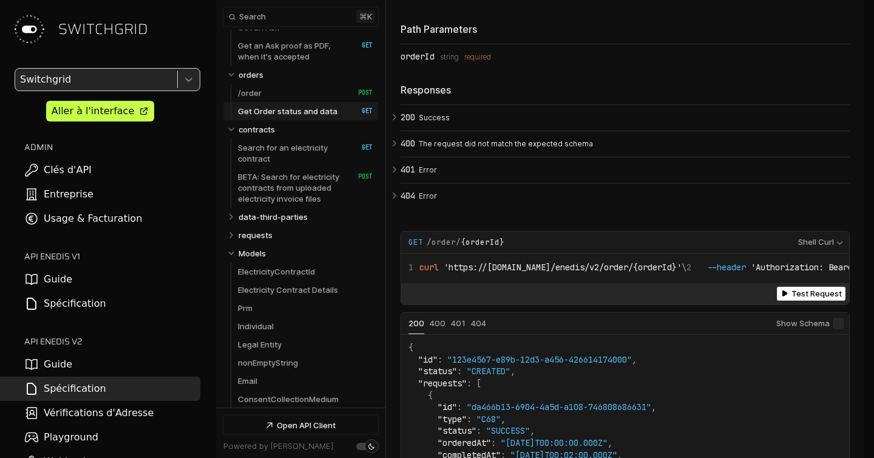
scroll to position [95, 0]
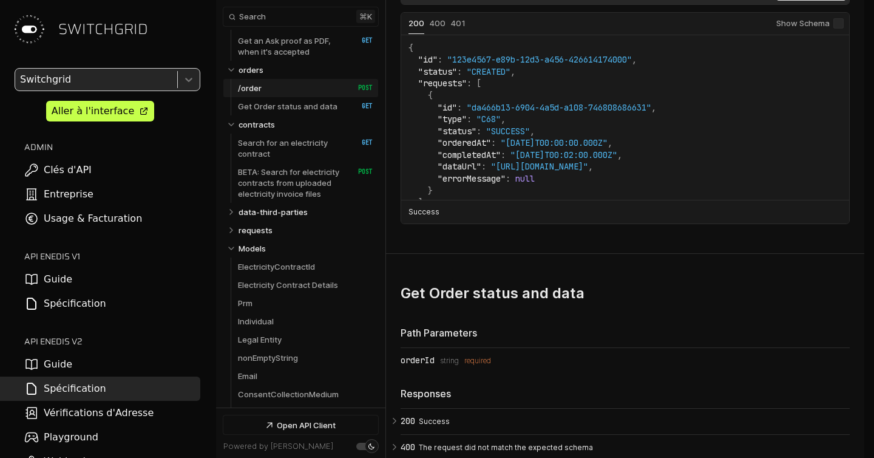
scroll to position [6320, 0]
click at [433, 29] on span "Status: 400" at bounding box center [438, 24] width 16 height 10
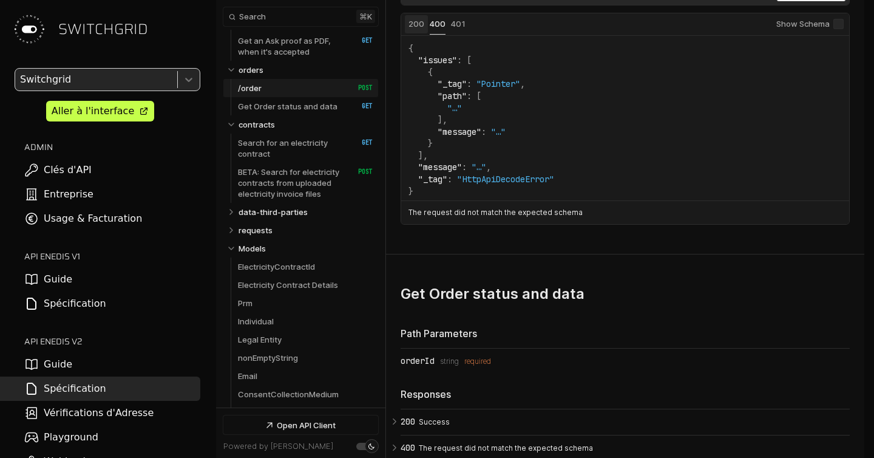
click at [416, 29] on span "Status: 200" at bounding box center [417, 24] width 16 height 10
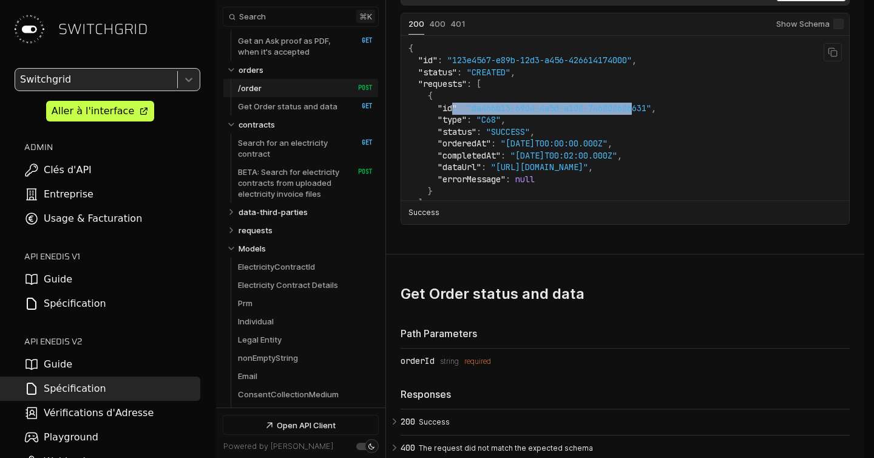
drag, startPoint x: 453, startPoint y: 162, endPoint x: 644, endPoint y: 163, distance: 190.6
click at [644, 163] on code "{ "id" : "123e4567-e89b-12d3-a456-426614174000" , "status" : "CREATED" , "reque…" at bounding box center [533, 132] width 248 height 178
drag, startPoint x: 472, startPoint y: 118, endPoint x: 627, endPoint y: 161, distance: 161.5
click at [627, 161] on code "{ "id" : "123e4567-e89b-12d3-a456-426614174000" , "status" : "CREATED" , "reque…" at bounding box center [533, 132] width 248 height 178
click at [627, 114] on span ""da466b13-6904-4a5d-a108-746808686631"" at bounding box center [559, 108] width 185 height 11
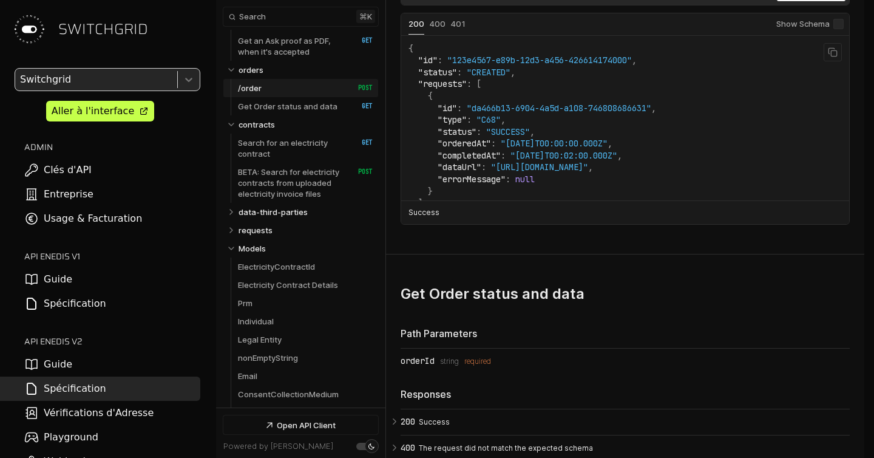
click at [627, 114] on span ""da466b13-6904-4a5d-a108-746808686631"" at bounding box center [559, 108] width 185 height 11
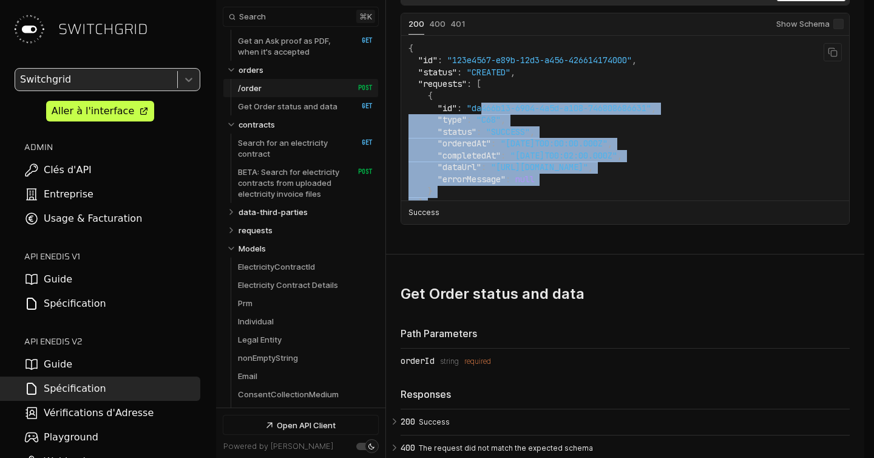
drag, startPoint x: 483, startPoint y: 160, endPoint x: 679, endPoint y: 158, distance: 196.1
click at [679, 158] on div "Copy content { "id" : "123e4567-e89b-12d3-a456-426614174000" , "status" : "CREA…" at bounding box center [625, 118] width 448 height 165
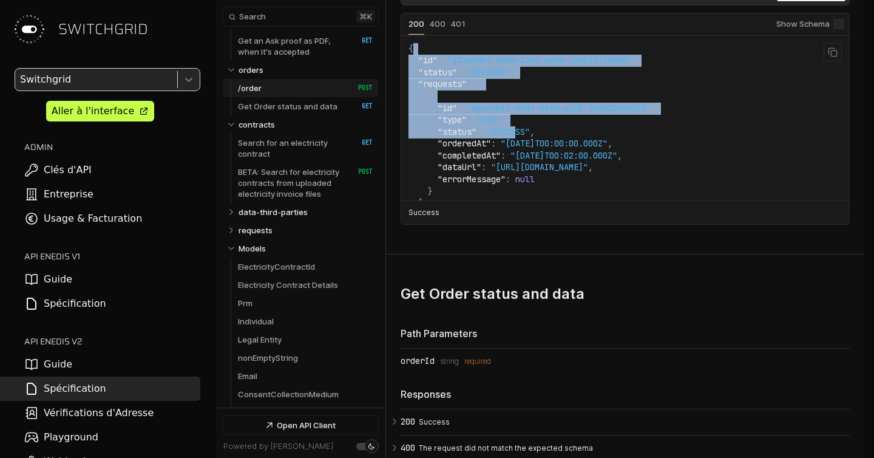
drag, startPoint x: 437, startPoint y: 104, endPoint x: 522, endPoint y: 182, distance: 115.2
click at [522, 182] on code "{ "id" : "123e4567-e89b-12d3-a456-426614174000" , "status" : "CREATED" , "reque…" at bounding box center [533, 132] width 248 height 178
click at [471, 125] on span ":" at bounding box center [469, 119] width 5 height 11
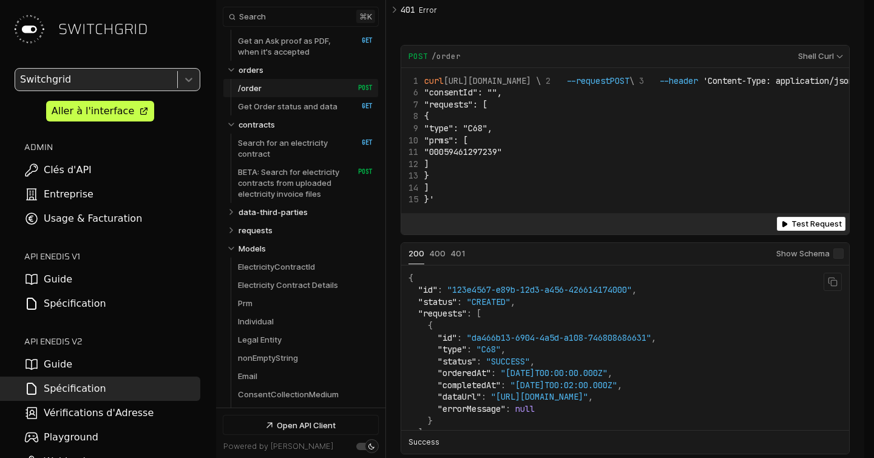
scroll to position [6023, 0]
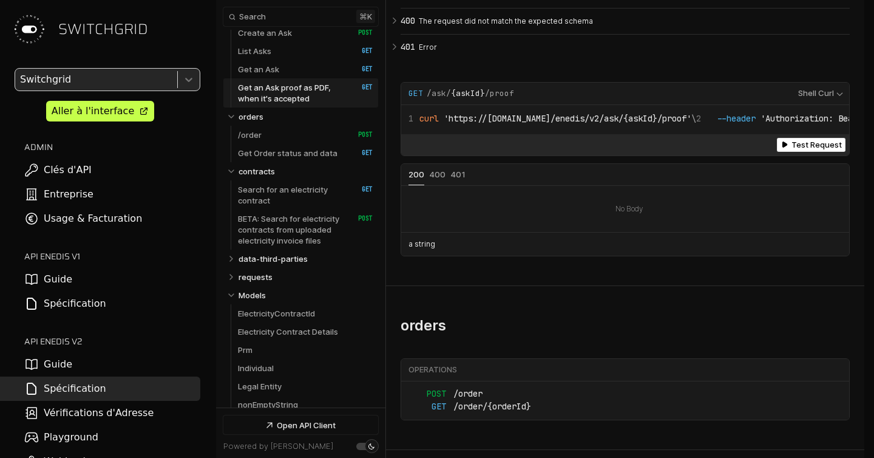
scroll to position [29, 0]
click at [81, 174] on link "Clés d'API" at bounding box center [100, 170] width 200 height 24
click at [256, 136] on p "/order" at bounding box center [250, 135] width 24 height 11
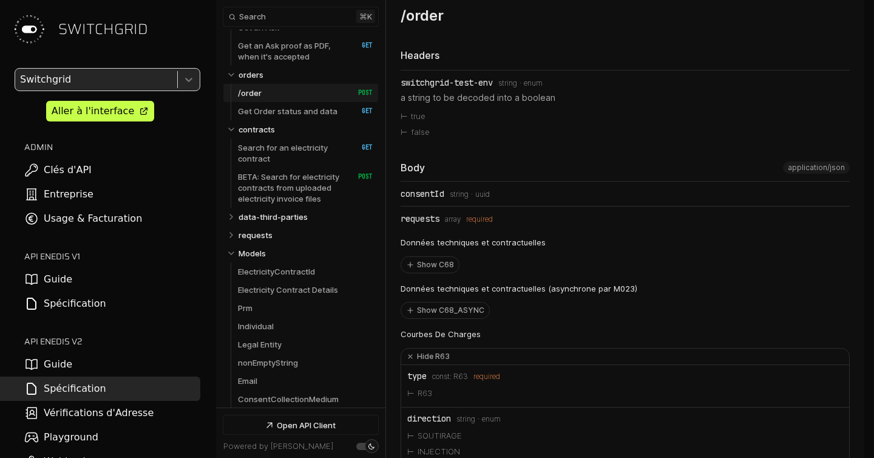
scroll to position [76, 0]
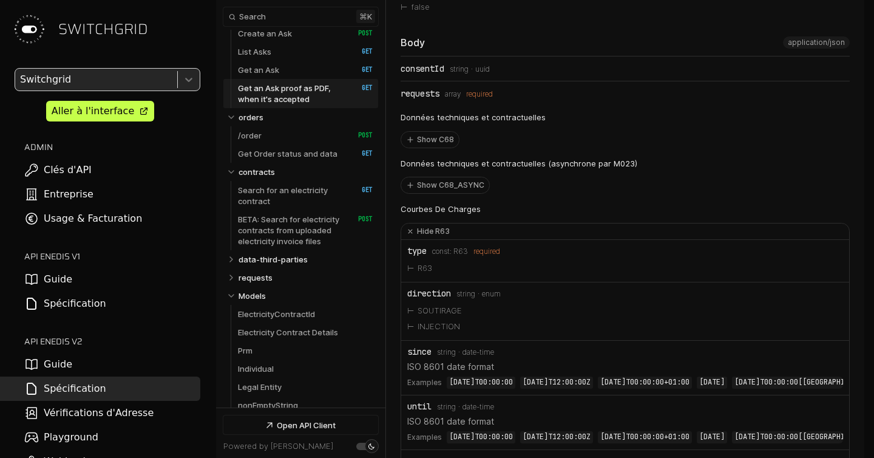
scroll to position [5154, 0]
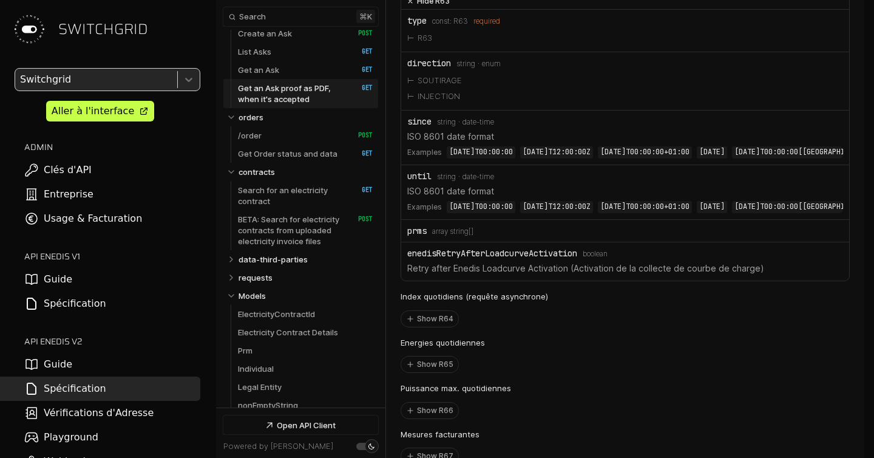
click at [408, 5] on icon "Open API Documentation for Api" at bounding box center [410, 1] width 7 height 7
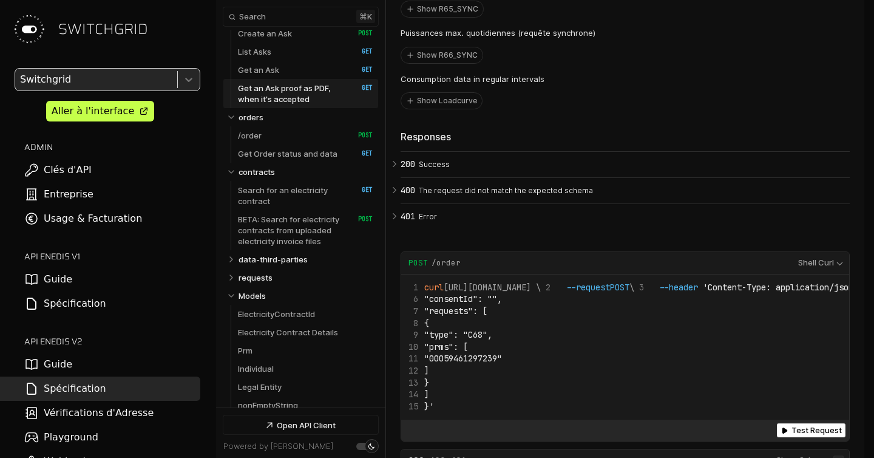
scroll to position [5622, 0]
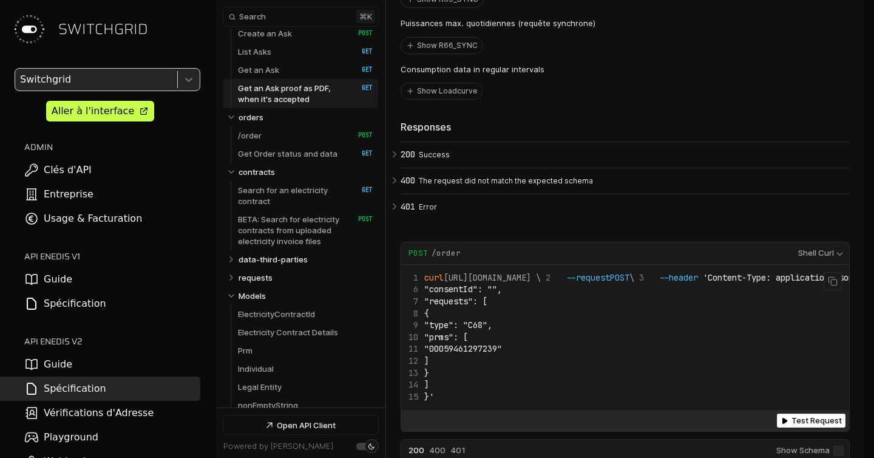
click at [514, 373] on code "curl https://app.switchgrid.tech/enedis/v2/order \ --request POST \ --header 'C…" at bounding box center [776, 337] width 734 height 131
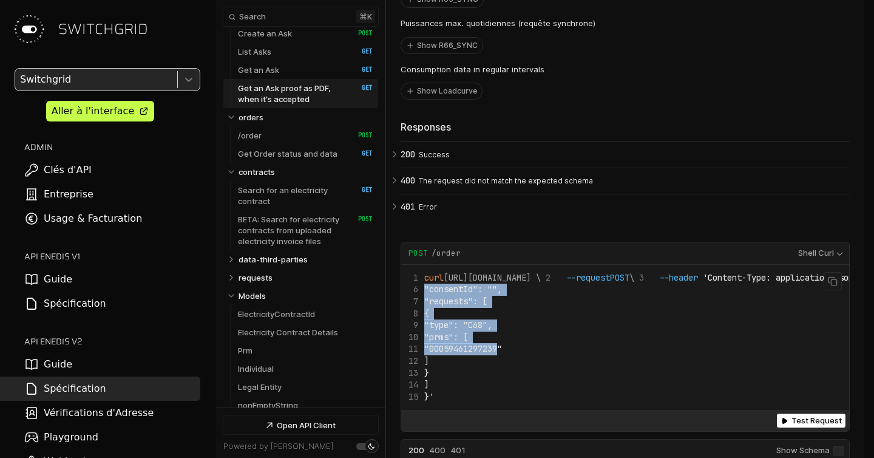
drag, startPoint x: 468, startPoint y: 344, endPoint x: 507, endPoint y: 409, distance: 75.2
click at [506, 403] on code "curl https://app.switchgrid.tech/enedis/v2/order \ --request POST \ --header 'C…" at bounding box center [776, 337] width 734 height 131
click at [502, 354] on span ""00059461297239"" at bounding box center [463, 348] width 78 height 11
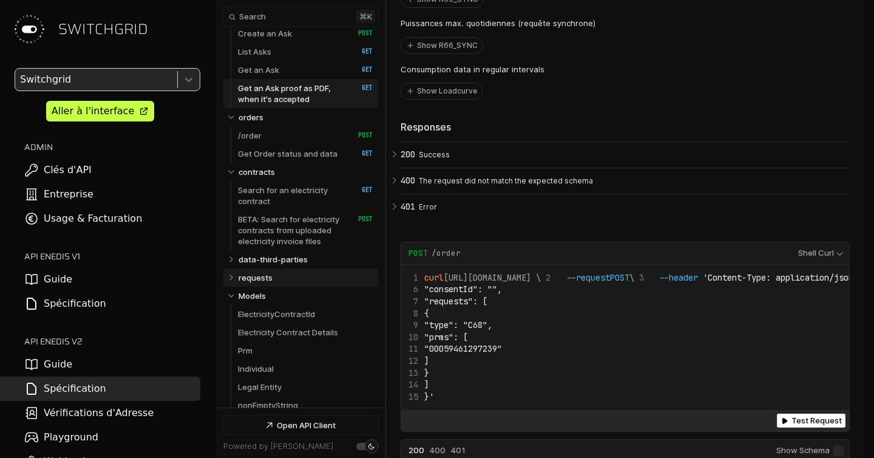
click at [297, 277] on link "requests" at bounding box center [306, 277] width 135 height 18
select select "**********"
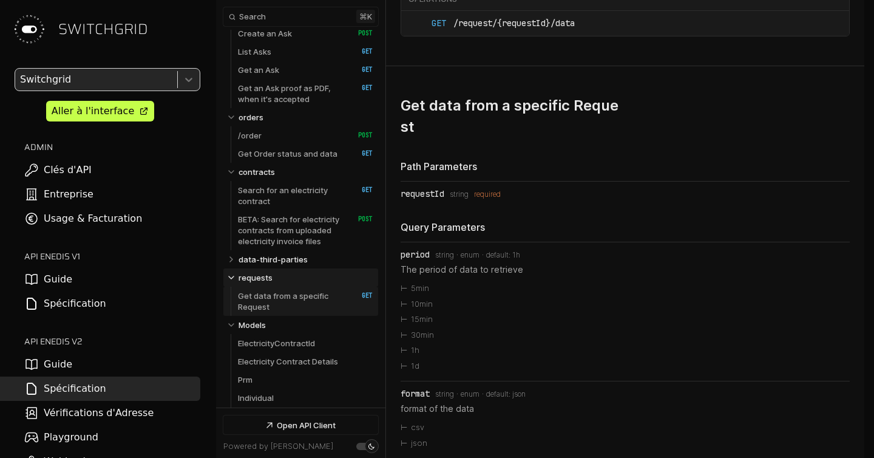
click at [308, 302] on p "Get data from a specific Request" at bounding box center [291, 301] width 107 height 22
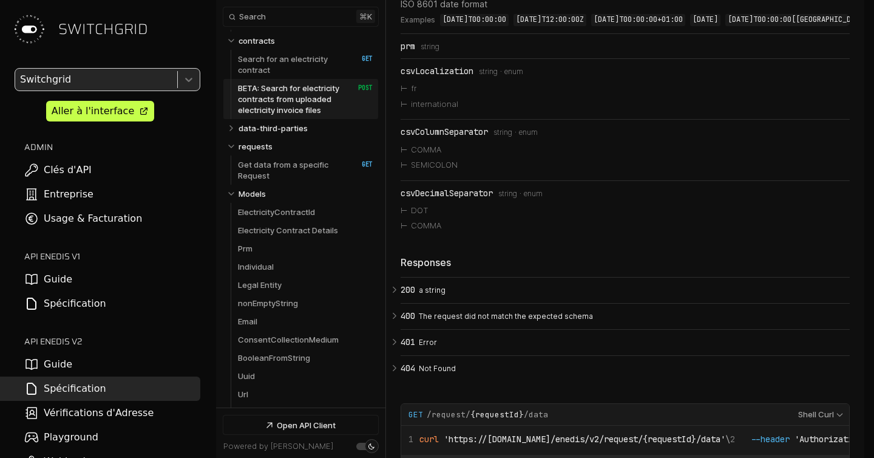
scroll to position [9638, 0]
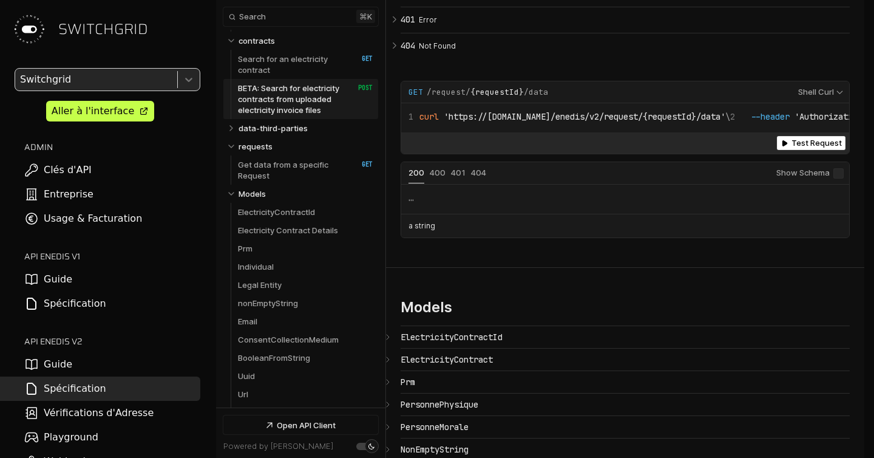
click at [84, 84] on div at bounding box center [95, 79] width 155 height 17
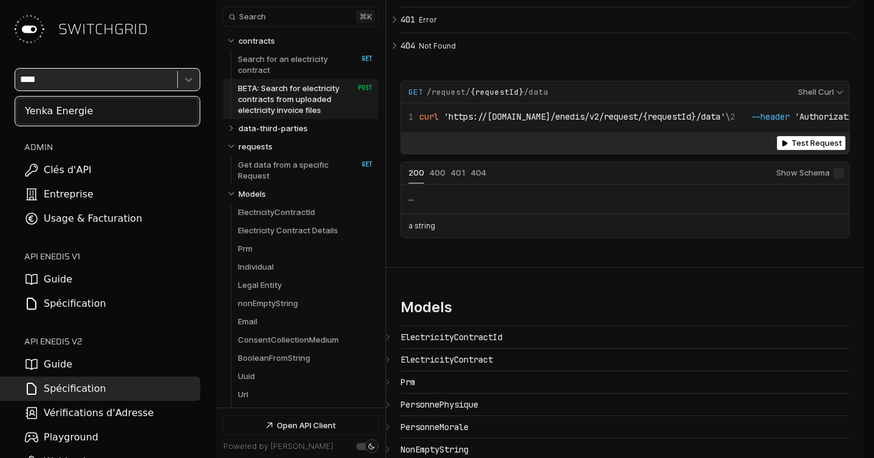
type input "*****"
click at [66, 117] on div "Yenka Energie" at bounding box center [108, 111] width 180 height 24
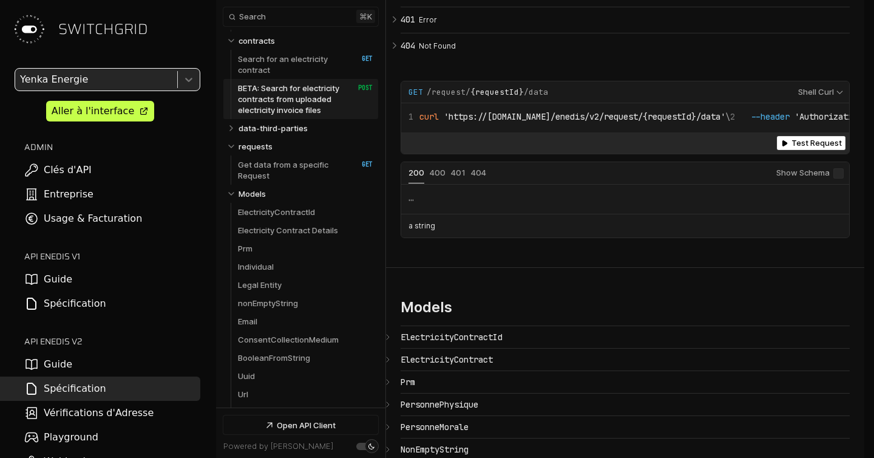
scroll to position [10096, 0]
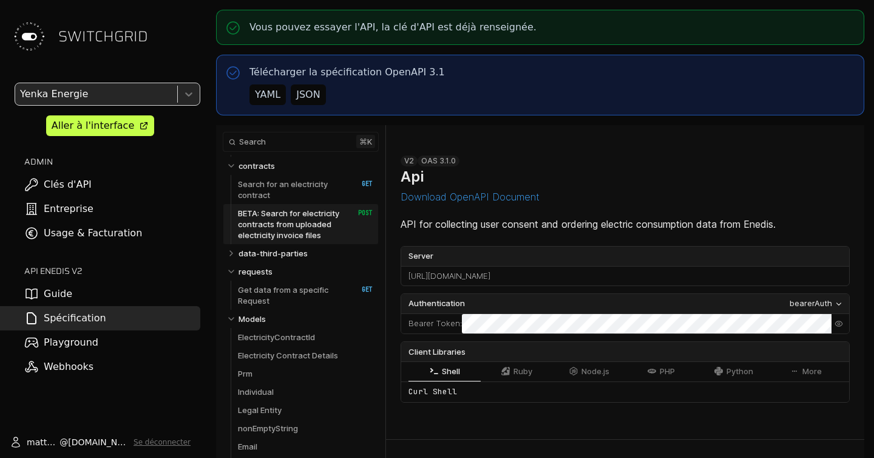
click at [92, 188] on link "Clés d'API" at bounding box center [100, 184] width 200 height 24
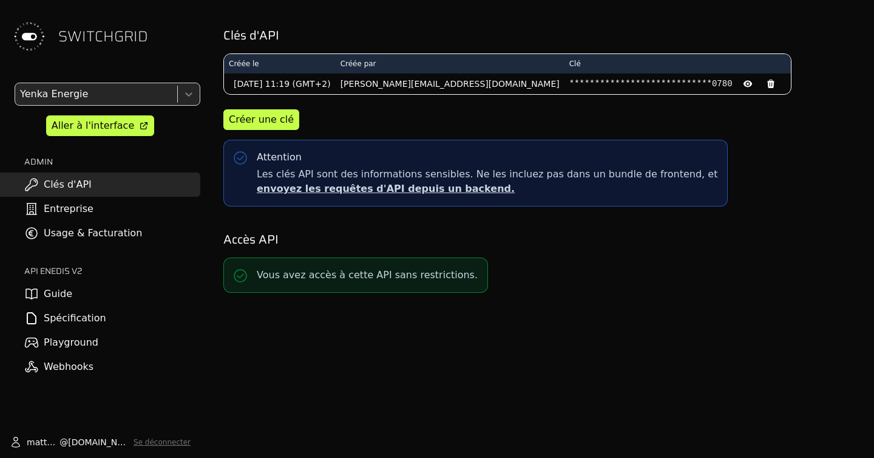
click at [738, 84] on button at bounding box center [748, 84] width 21 height 16
click at [569, 81] on pre "88ae93e4811349af2aafbbace0a10780" at bounding box center [650, 84] width 163 height 12
copy pre "88ae93e4811349af2aafbbace0a10780"
click at [744, 84] on icon at bounding box center [748, 84] width 8 height 8
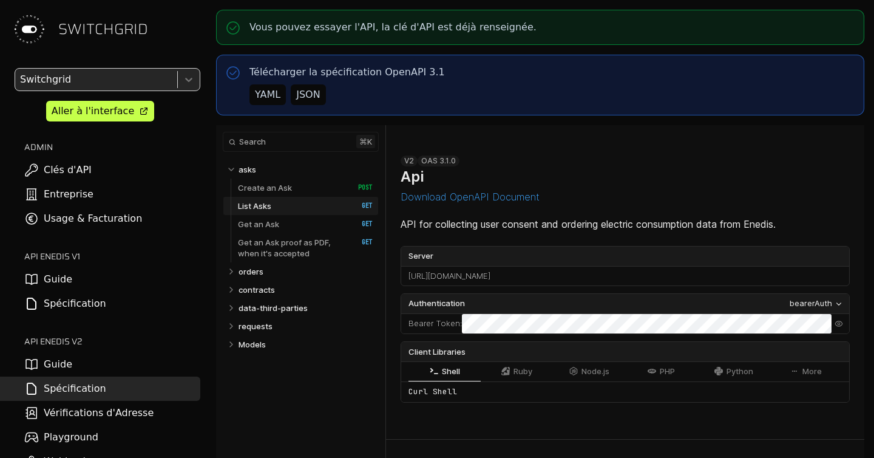
select select "**********"
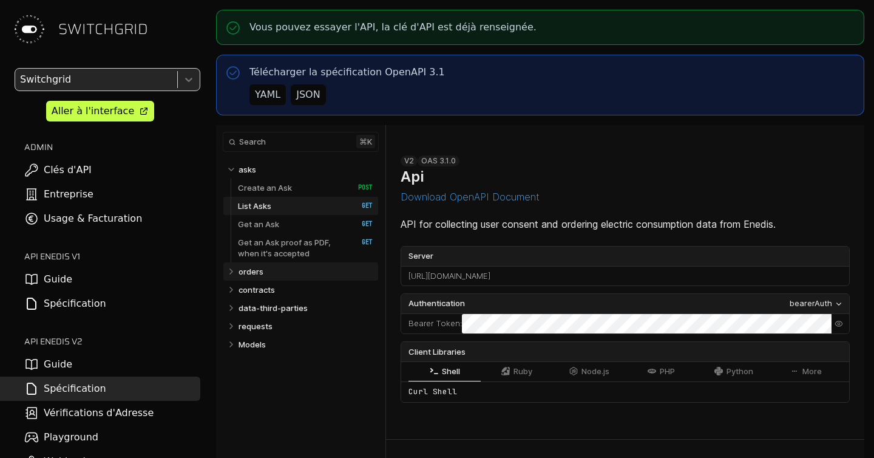
scroll to position [2273, 0]
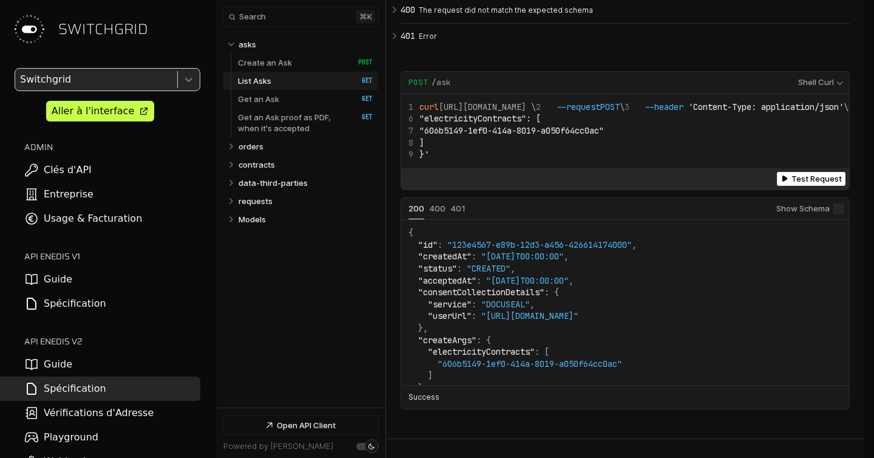
click at [82, 372] on link "Guide" at bounding box center [100, 364] width 200 height 24
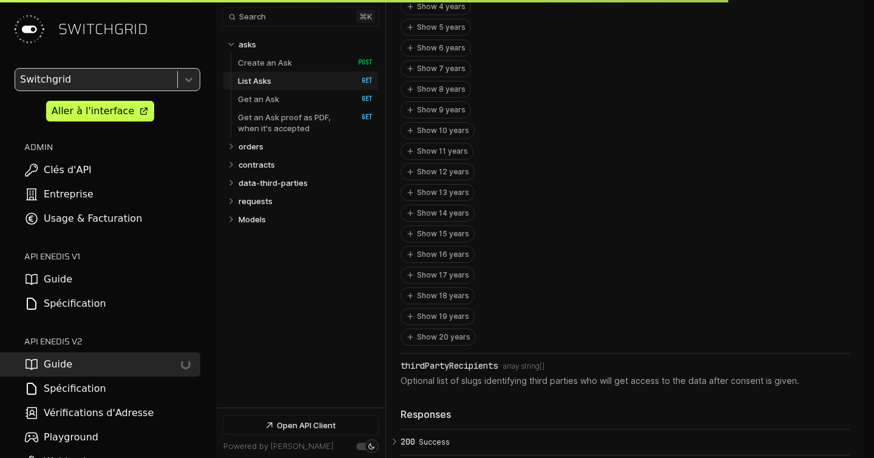
scroll to position [2731, 0]
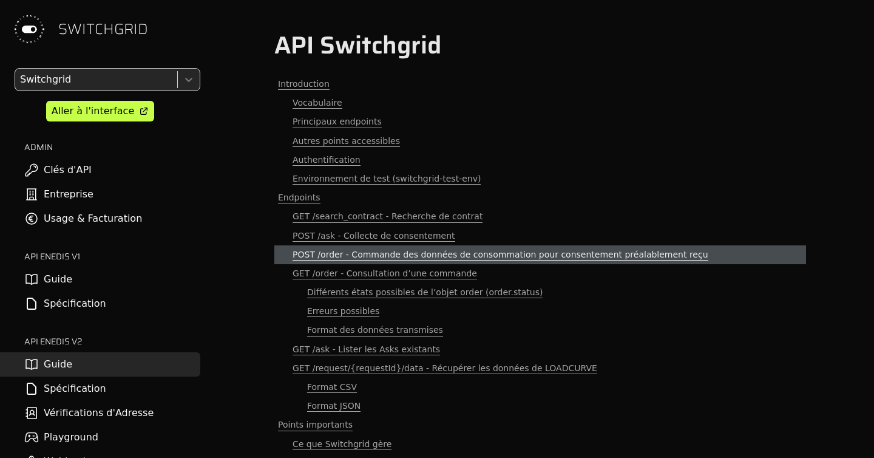
click at [345, 254] on span "POST /order - Commande des données de consommation pour consentement préalablem…" at bounding box center [501, 255] width 416 height 12
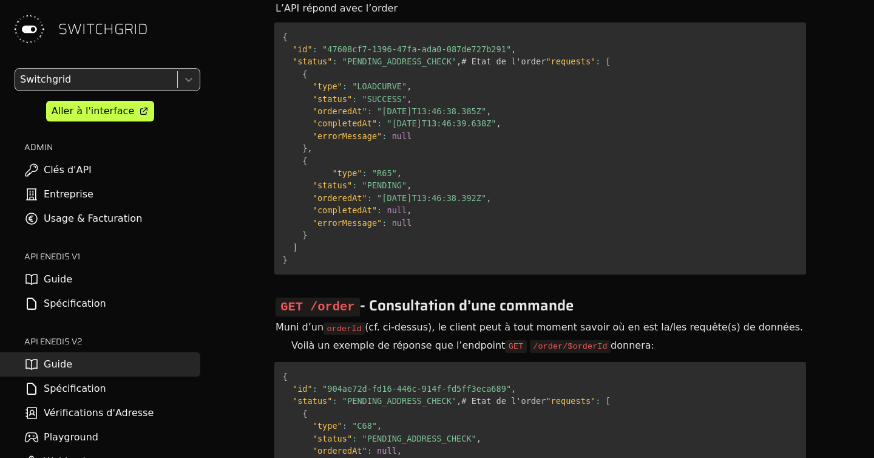
scroll to position [5296, 0]
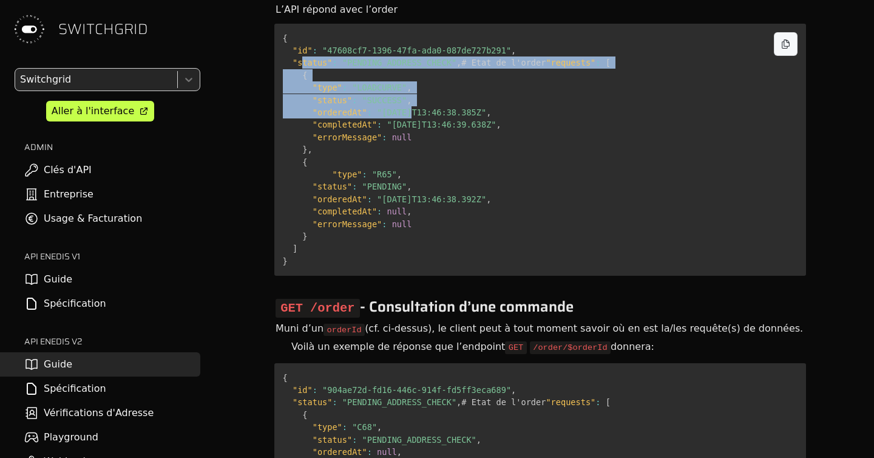
drag, startPoint x: 302, startPoint y: 123, endPoint x: 412, endPoint y: 191, distance: 129.5
click at [412, 191] on pre "{ "id" : "47608cf7-1396-47fa-ada0-087de727b291" , "status" : "PENDING_ADDRESS_C…" at bounding box center [540, 150] width 532 height 252
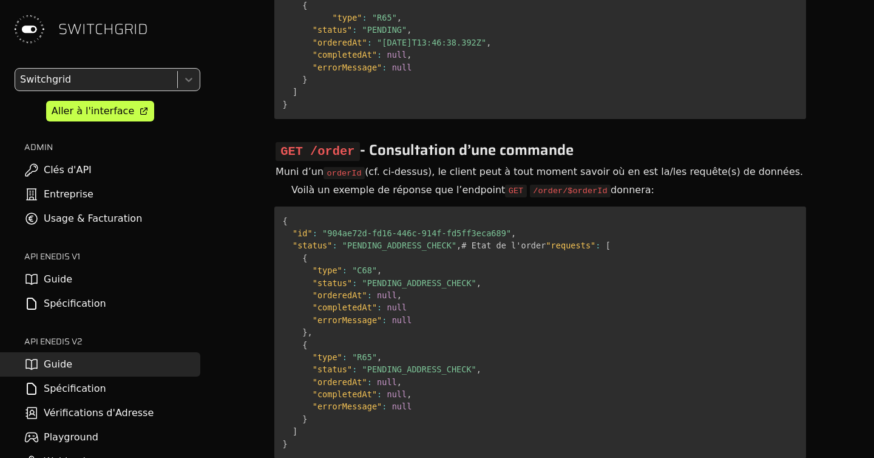
scroll to position [5502, 0]
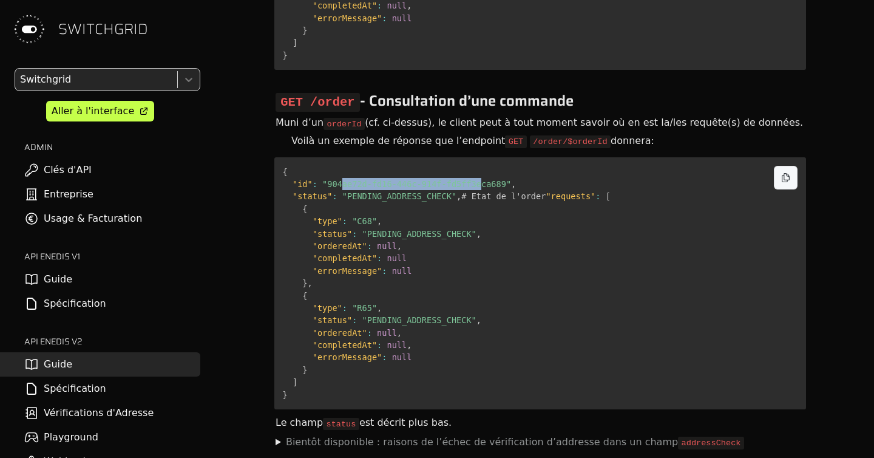
drag, startPoint x: 341, startPoint y: 264, endPoint x: 480, endPoint y: 264, distance: 138.4
click at [480, 189] on span ""904ae72d-fd16-446c-914f-fd5ff3eca689"" at bounding box center [416, 184] width 189 height 10
drag, startPoint x: 328, startPoint y: 274, endPoint x: 420, endPoint y: 274, distance: 92.3
click at [420, 274] on code "{ "id" : "904ae72d-fd16-446c-914f-fd5ff3eca689" , "status" : "PENDING_ADDRESS_C…" at bounding box center [447, 283] width 328 height 233
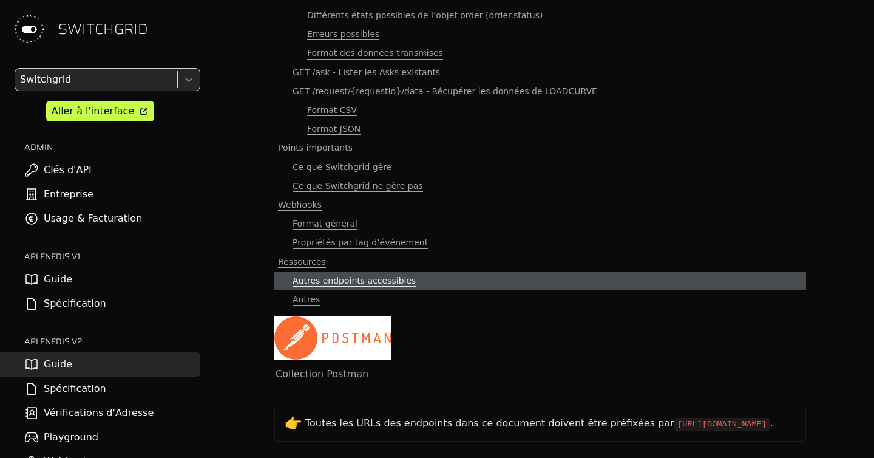
scroll to position [326, 0]
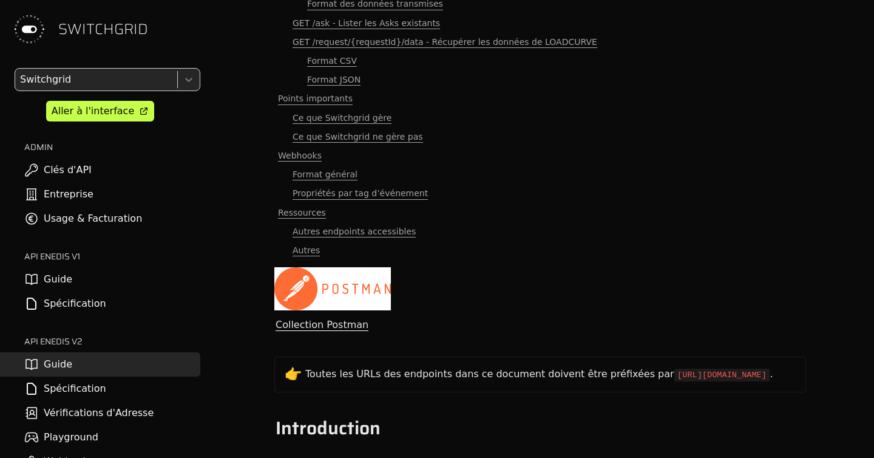
click at [321, 326] on link "Collection Postman" at bounding box center [322, 325] width 93 height 12
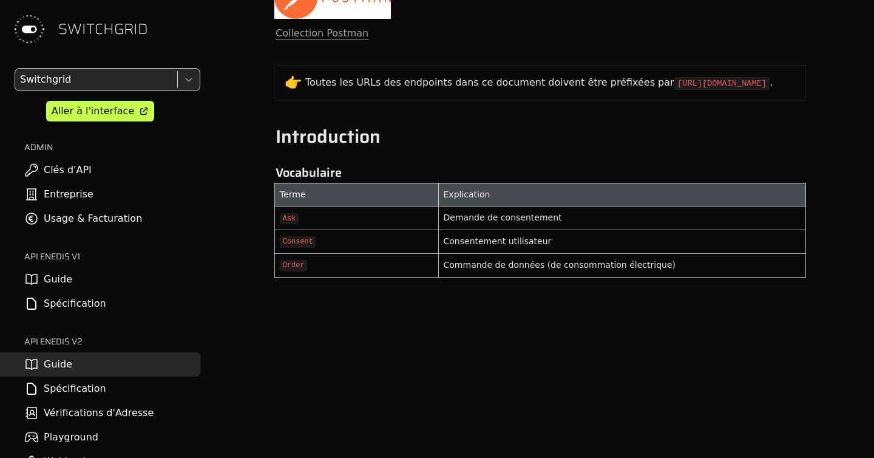
scroll to position [0, 0]
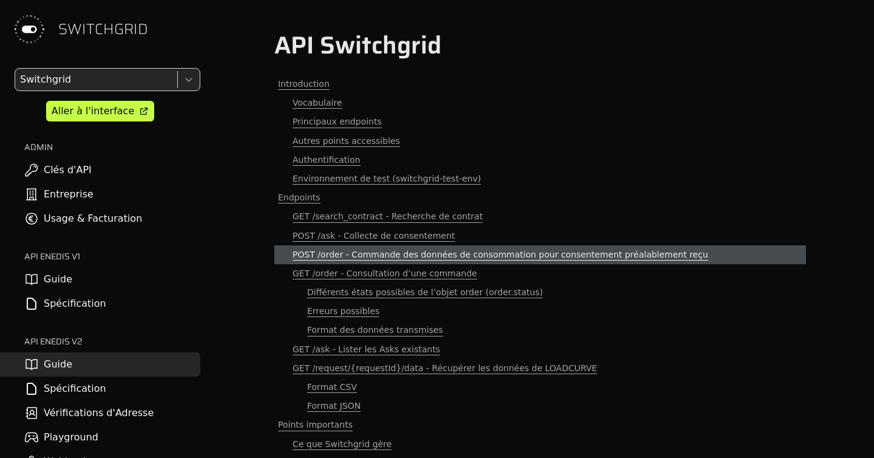
click at [359, 256] on span "POST /order - Commande des données de consommation pour consentement préalablem…" at bounding box center [501, 255] width 416 height 12
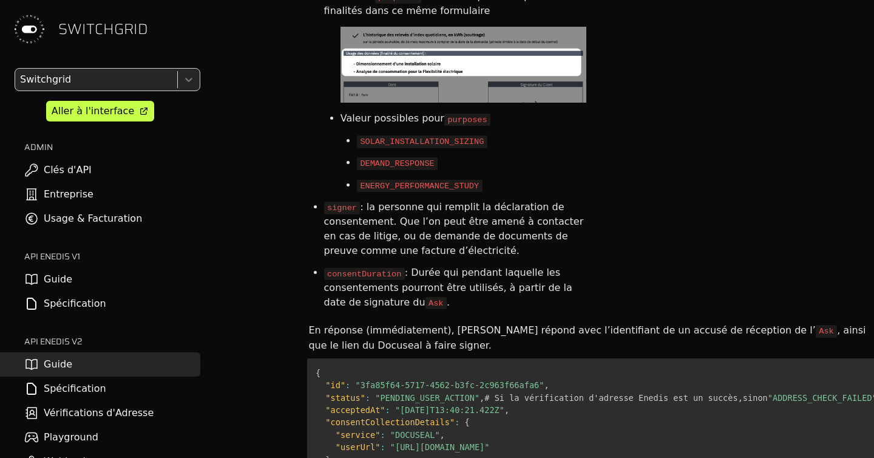
scroll to position [3425, 0]
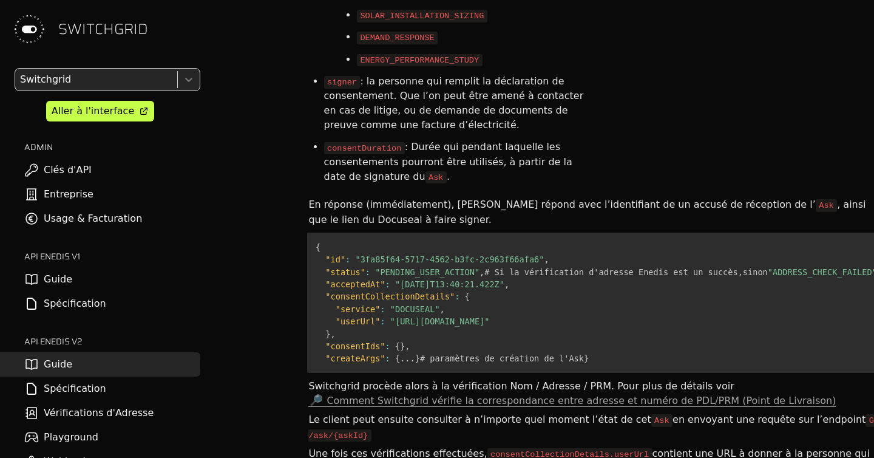
drag, startPoint x: 336, startPoint y: 199, endPoint x: 336, endPoint y: 125, distance: 74.1
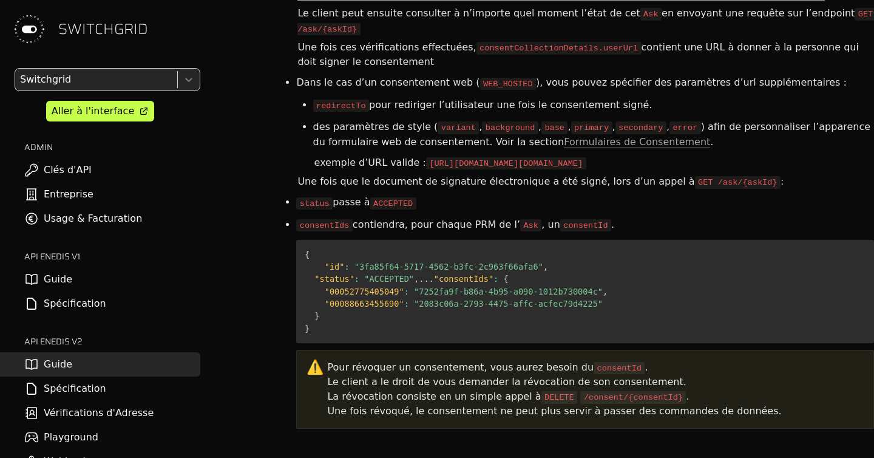
scroll to position [3835, 24]
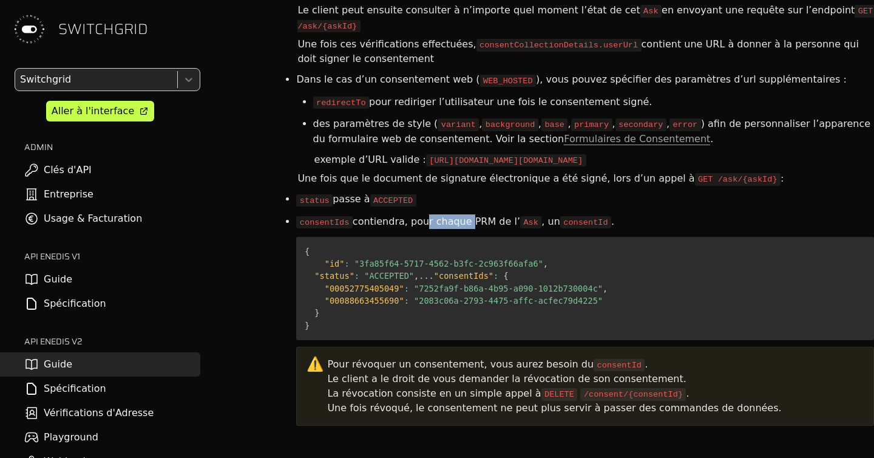
drag, startPoint x: 447, startPoint y: 225, endPoint x: 396, endPoint y: 232, distance: 52.0
click at [397, 231] on li "consentIds contiendra, pour chaque PRM de l’ Ask , un consentId ." at bounding box center [585, 222] width 578 height 22
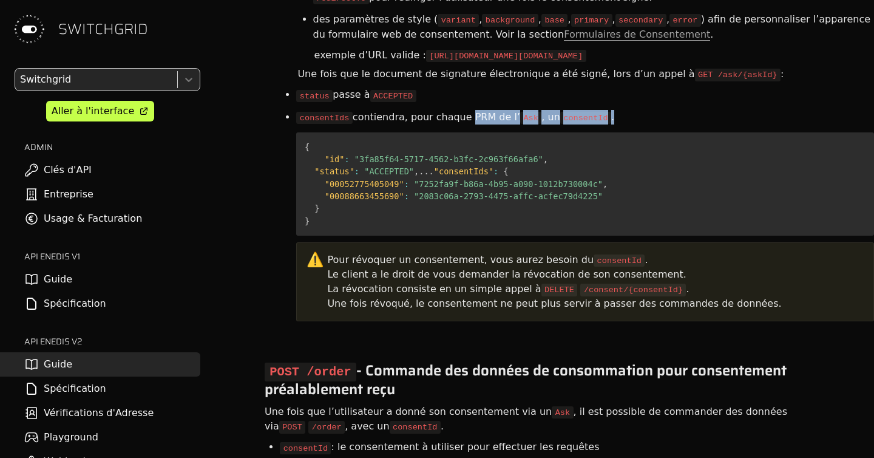
scroll to position [3940, 24]
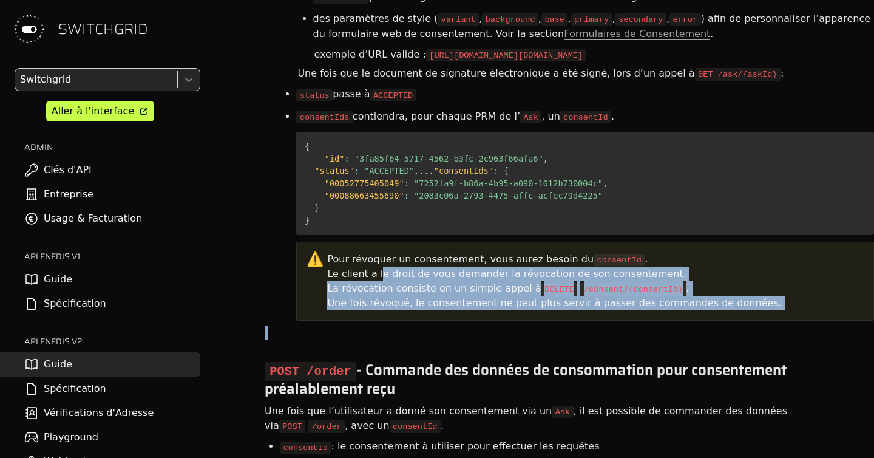
drag, startPoint x: 359, startPoint y: 303, endPoint x: 359, endPoint y: 352, distance: 49.2
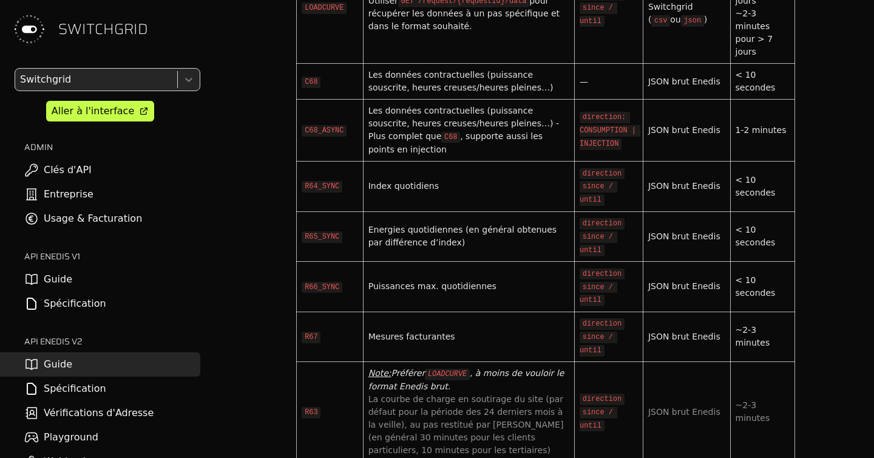
scroll to position [4448, 24]
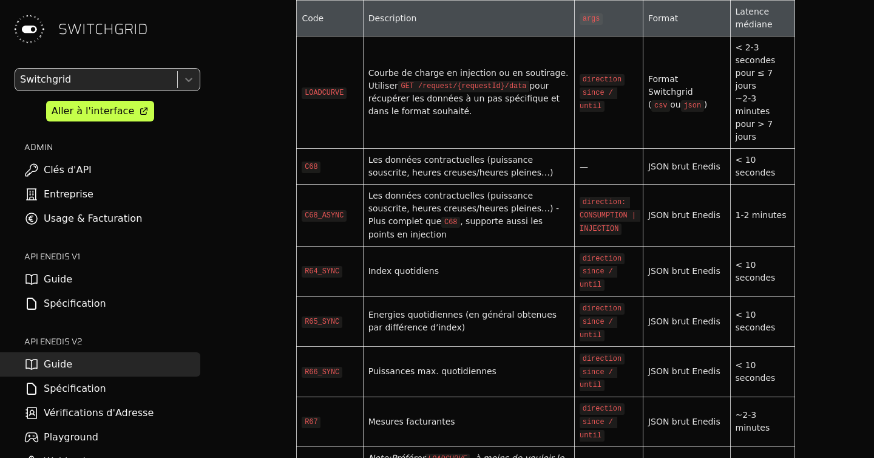
click at [305, 92] on td "LOADCURVE" at bounding box center [330, 92] width 66 height 112
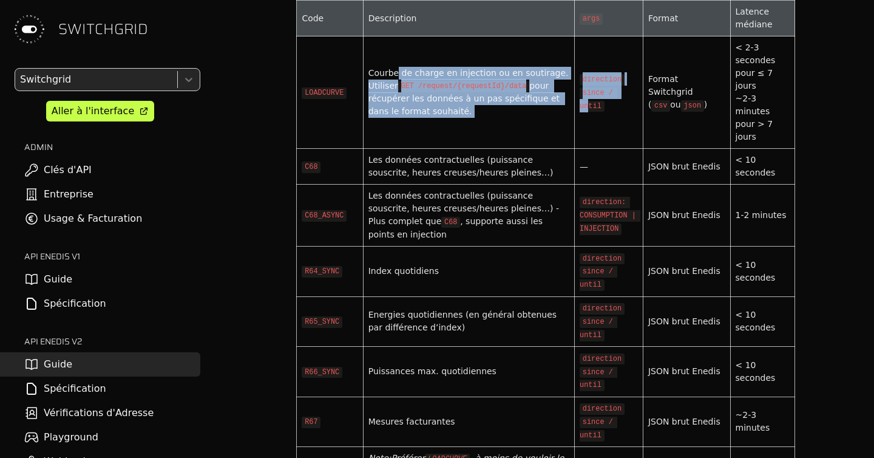
drag, startPoint x: 382, startPoint y: 69, endPoint x: 583, endPoint y: 98, distance: 202.5
click at [582, 98] on tr "LOADCURVE Courbe de charge en injection ou en soutirage. Utiliser GET /request/…" at bounding box center [546, 92] width 498 height 112
click at [583, 98] on code "since / until" at bounding box center [599, 99] width 38 height 25
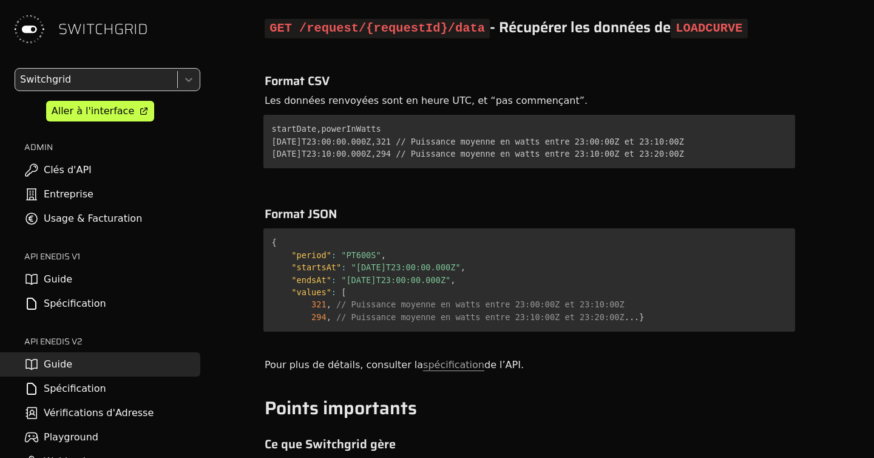
scroll to position [7618, 24]
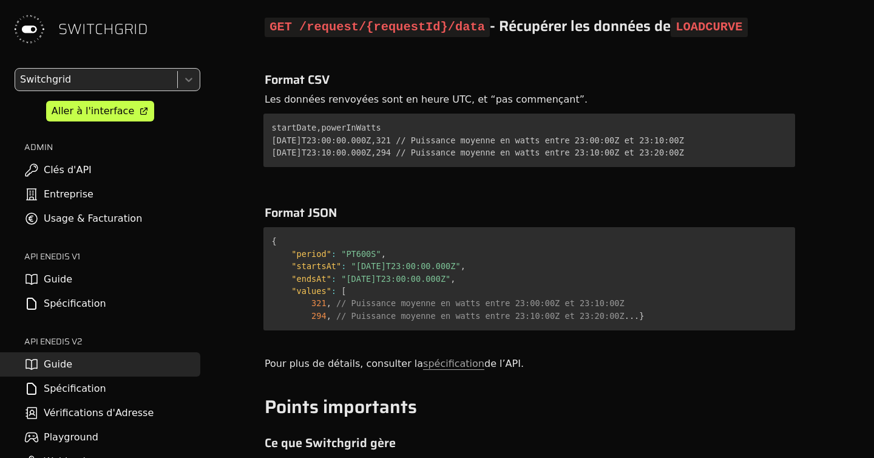
click at [81, 382] on link "Spécification" at bounding box center [100, 388] width 200 height 24
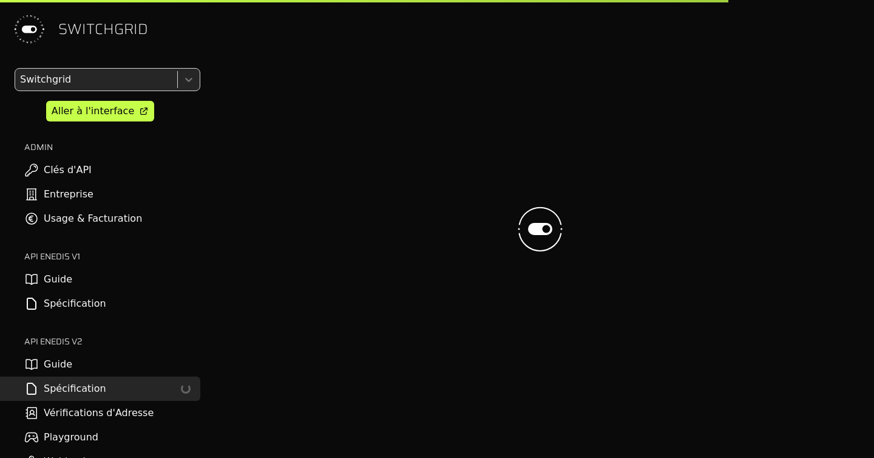
select select "**********"
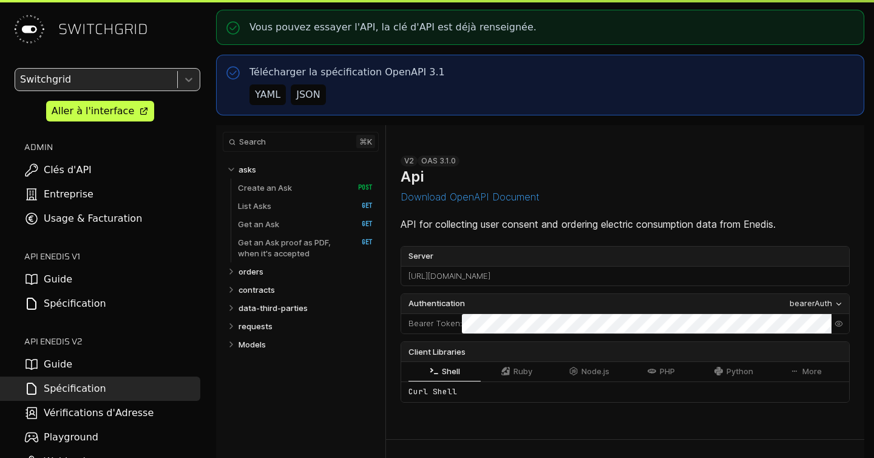
select select "**********"
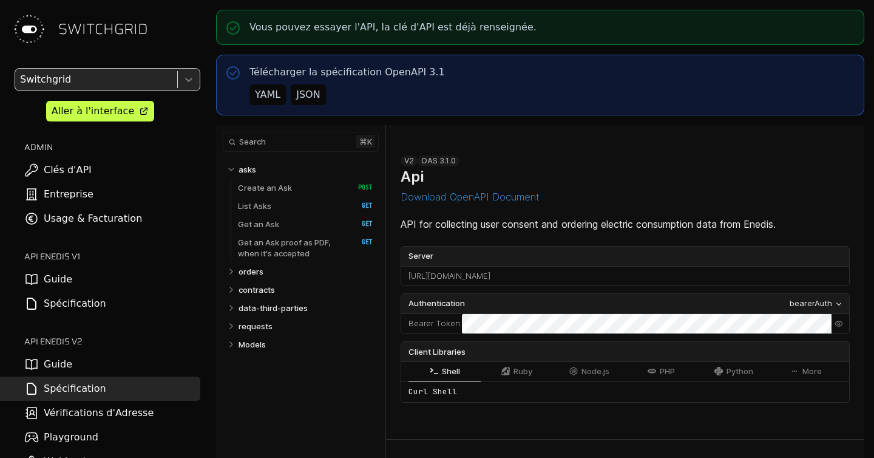
select select "**********"
click at [265, 327] on p "requests" at bounding box center [256, 326] width 34 height 11
select select "**********"
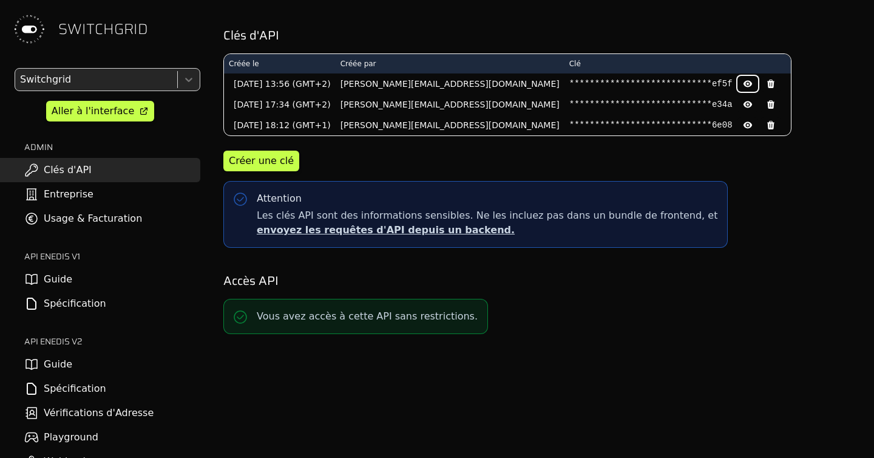
click at [738, 84] on button at bounding box center [748, 84] width 21 height 16
click at [569, 84] on pre "d1c0f6308b943cda72da06562976ef5f" at bounding box center [650, 84] width 163 height 12
copy pre "d1c0f6308b943cda72da06562976ef5f"
click at [743, 84] on icon at bounding box center [748, 84] width 10 height 10
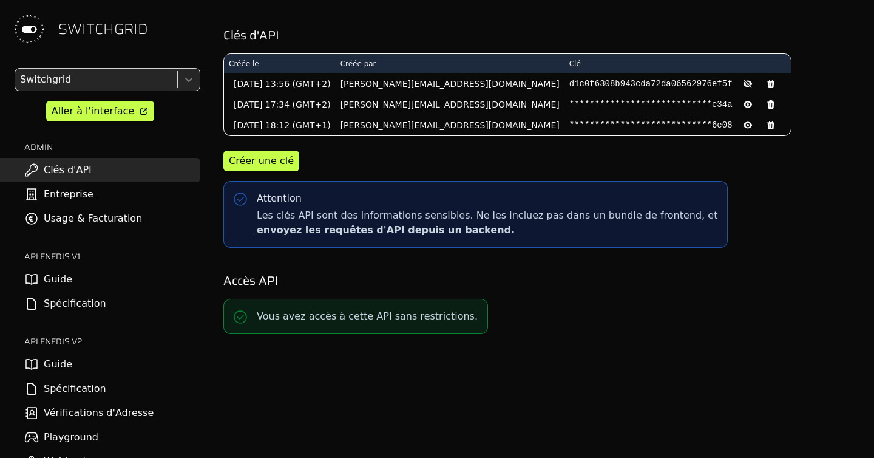
click at [579, 84] on pre "d1c0f6308b943cda72da06562976ef5f" at bounding box center [650, 84] width 163 height 12
copy div "d1c0f6308b943cda72da06562976ef5f"
click at [66, 72] on div at bounding box center [95, 79] width 155 height 17
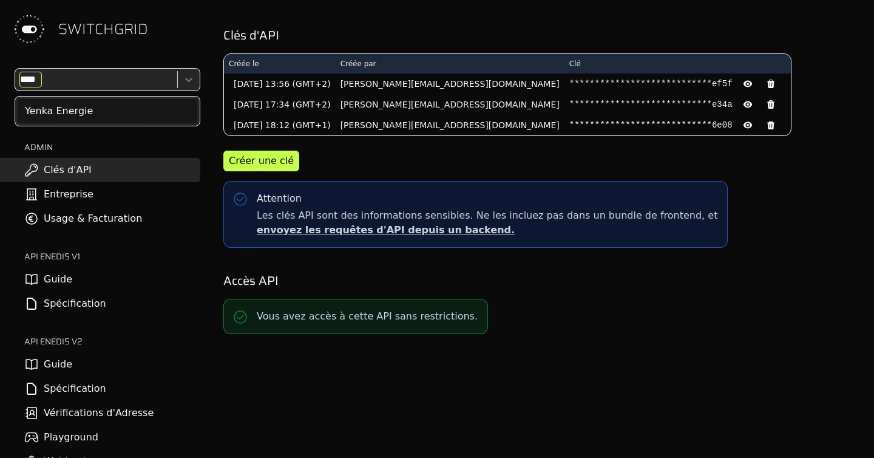
type input "*****"
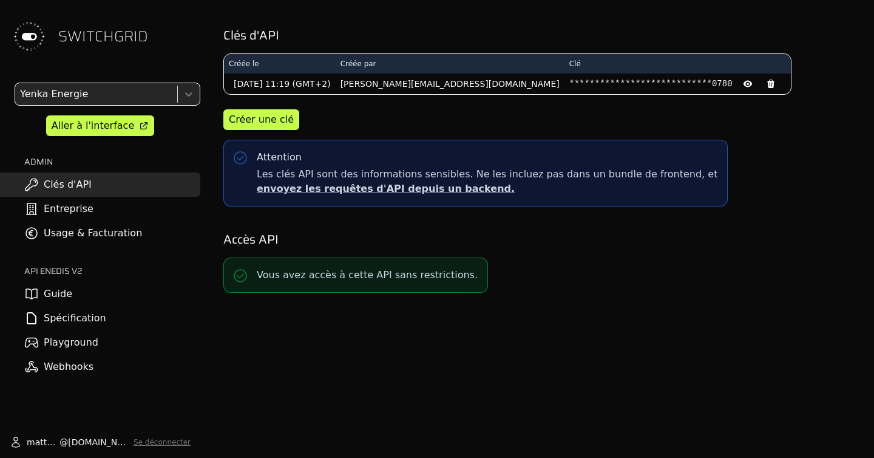
click at [89, 319] on link "Spécification" at bounding box center [100, 318] width 200 height 24
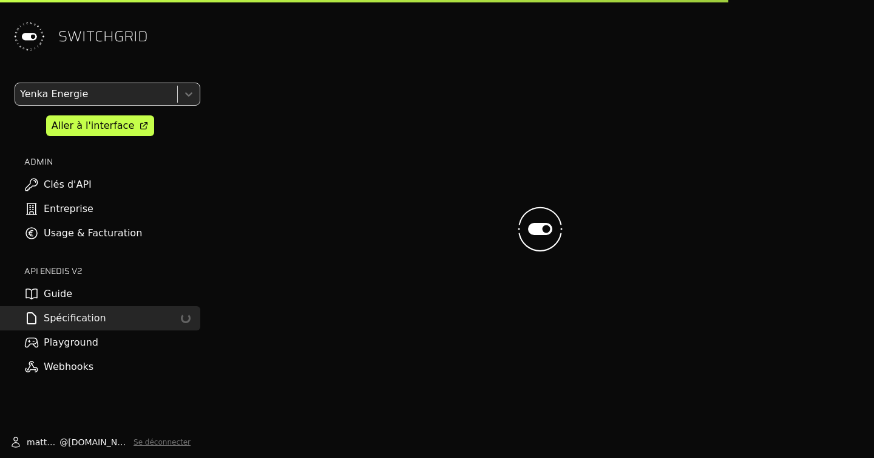
select select "**********"
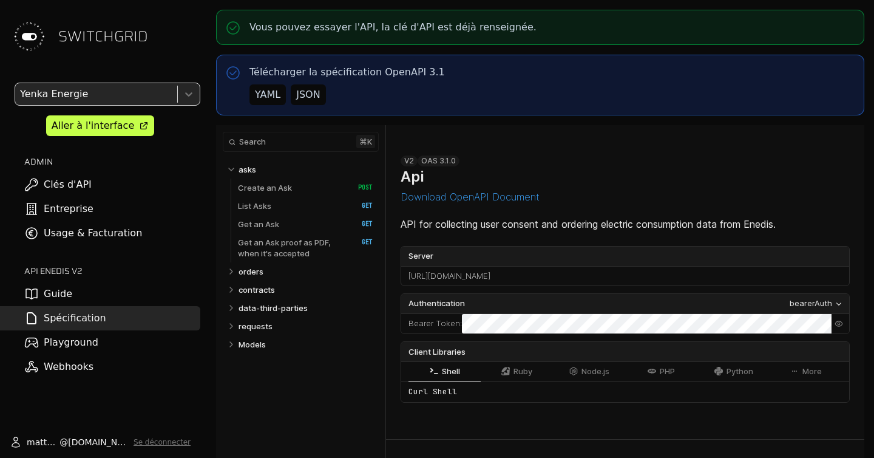
select select "**********"
click at [274, 323] on link "requests" at bounding box center [306, 326] width 135 height 18
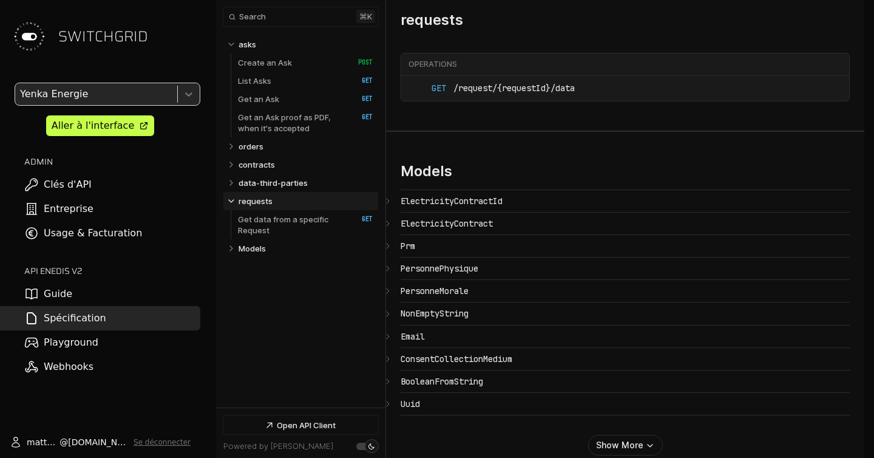
select select "**********"
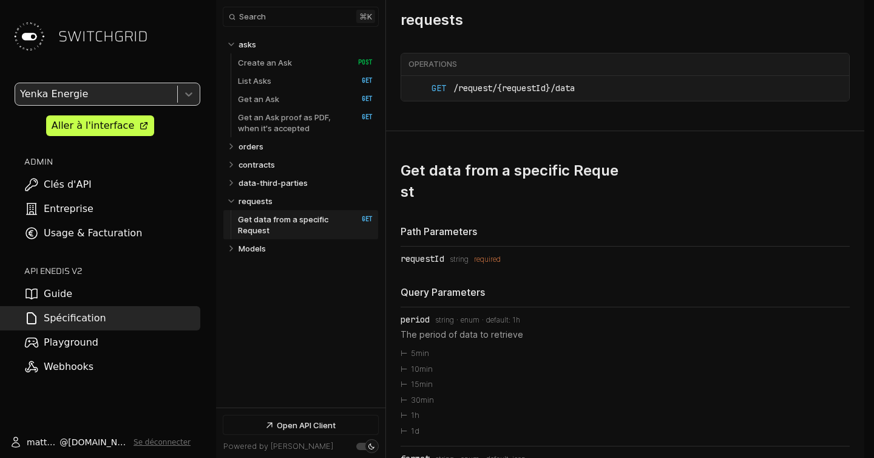
click at [280, 226] on p "Get data from a specific Request" at bounding box center [291, 225] width 107 height 22
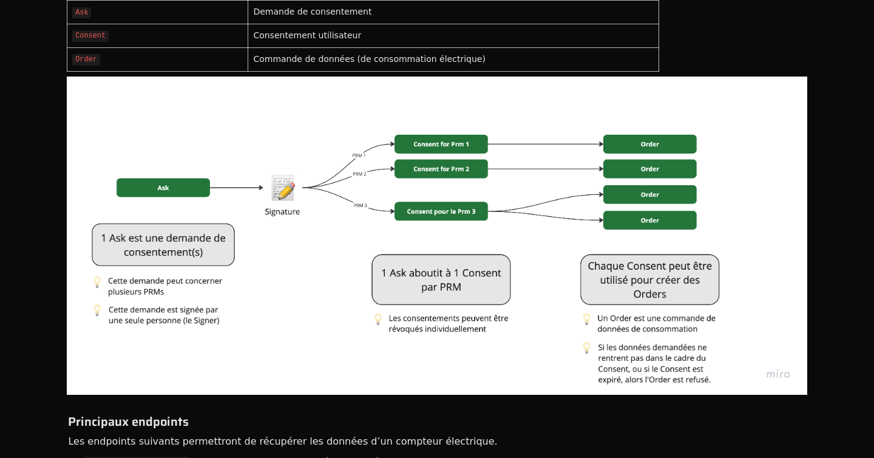
scroll to position [824, 0]
